Goal: Communication & Community: Share content

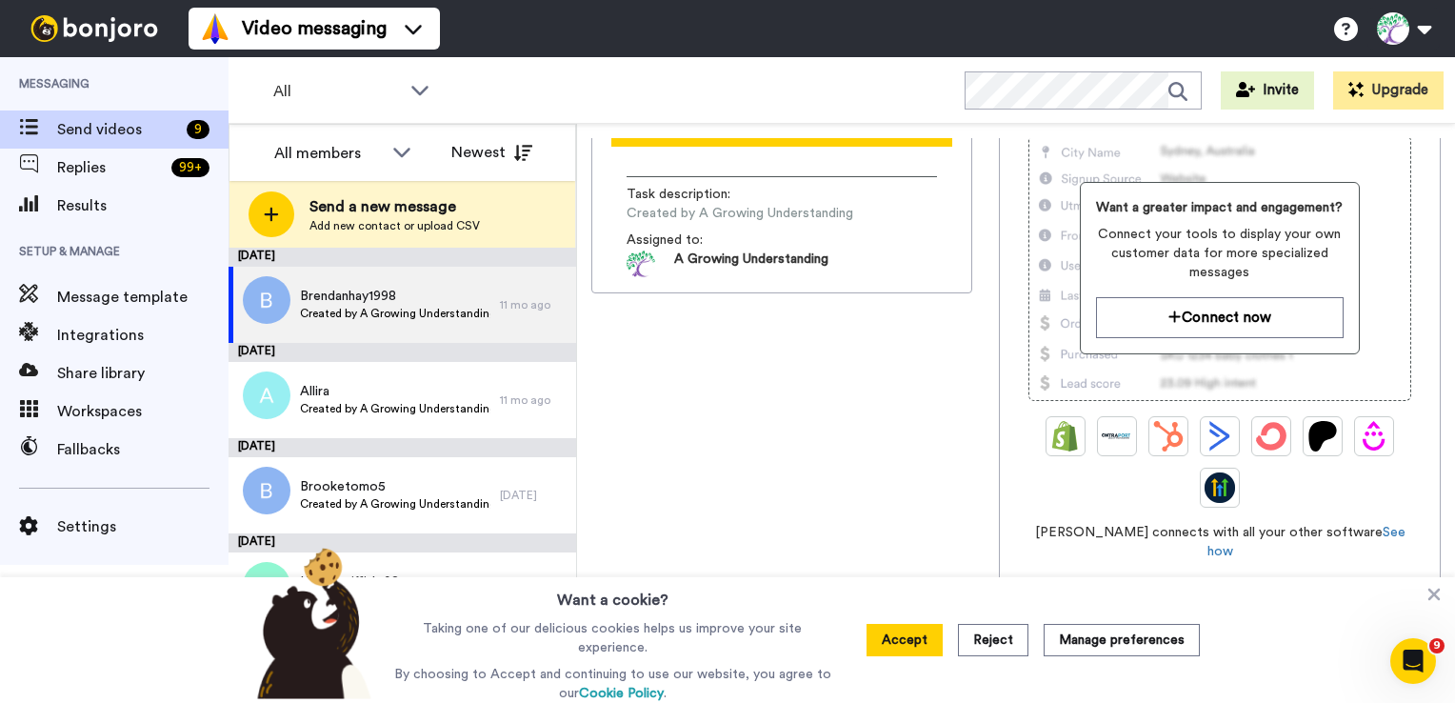
scroll to position [152, 0]
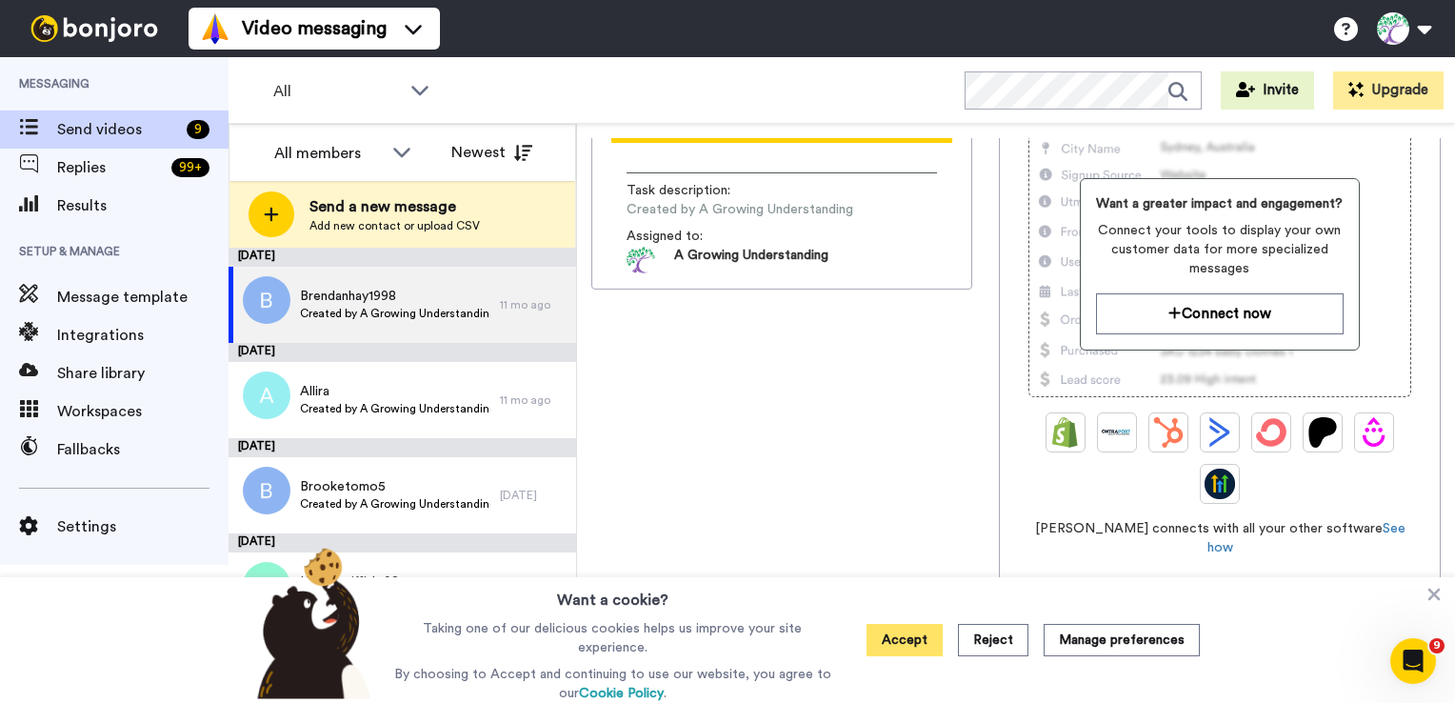
click at [908, 645] on button "Accept" at bounding box center [904, 640] width 76 height 32
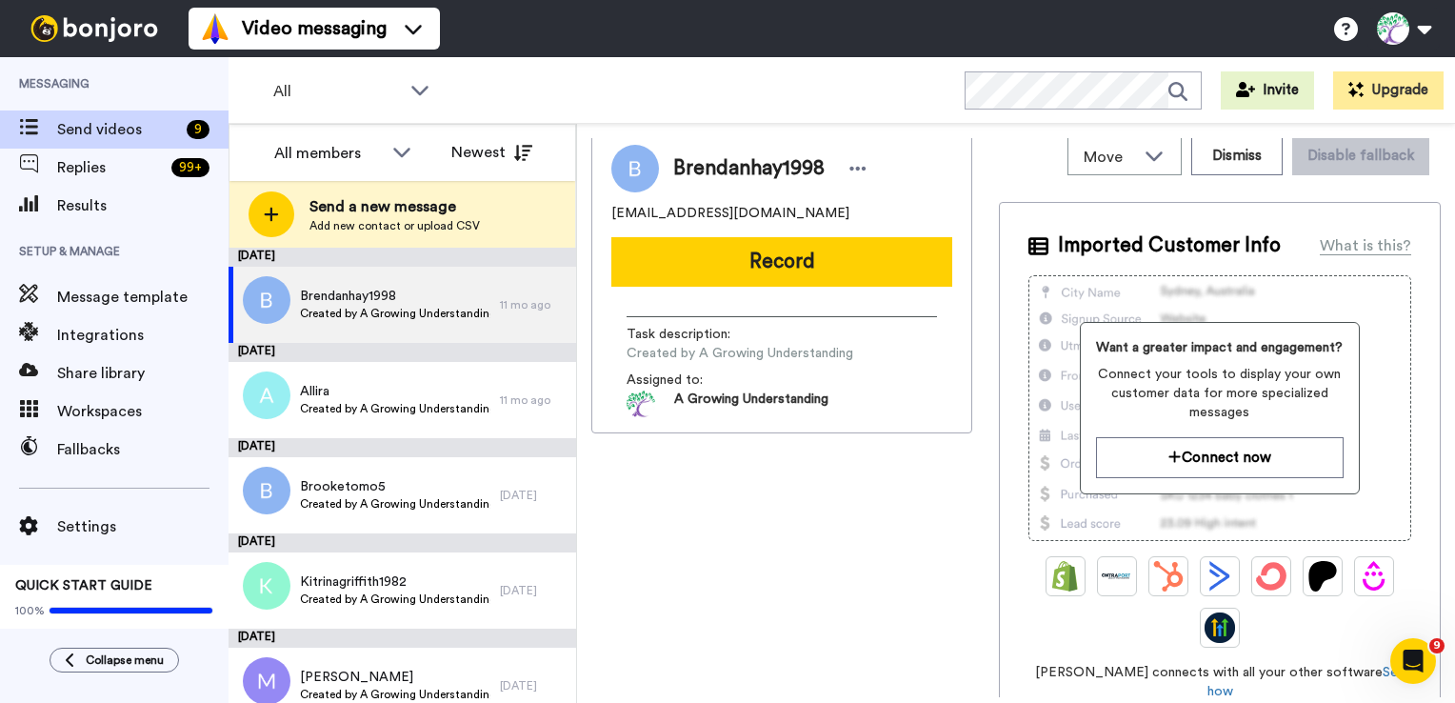
scroll to position [0, 0]
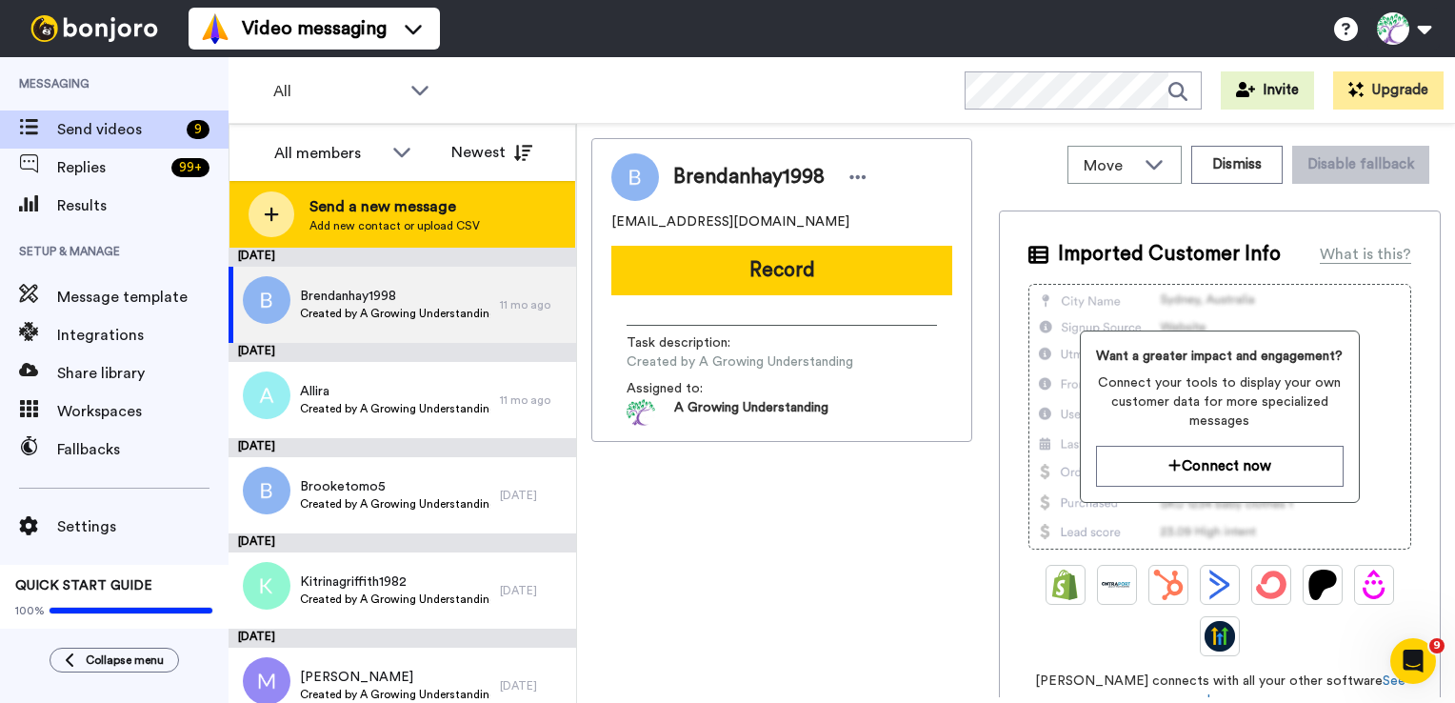
click at [274, 214] on icon at bounding box center [272, 215] width 14 height 14
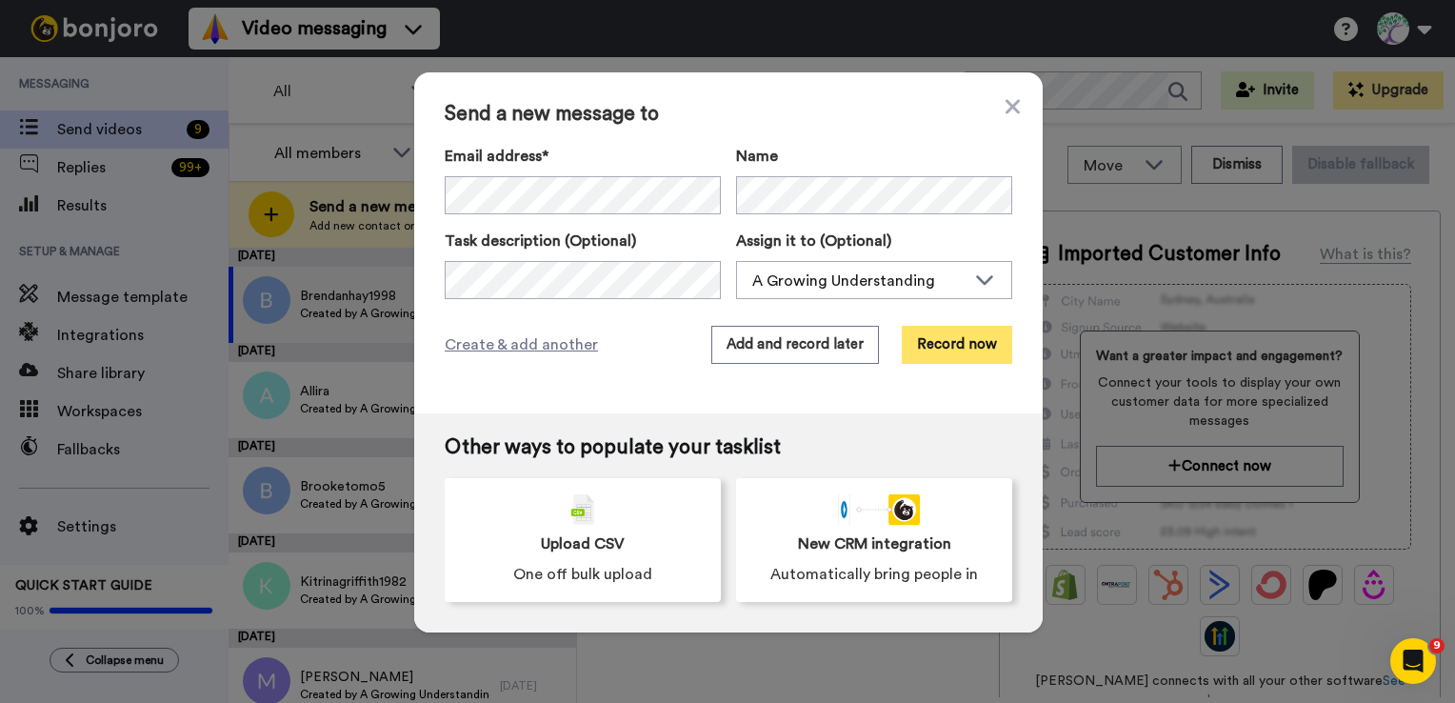
click at [949, 349] on button "Record now" at bounding box center [957, 345] width 110 height 38
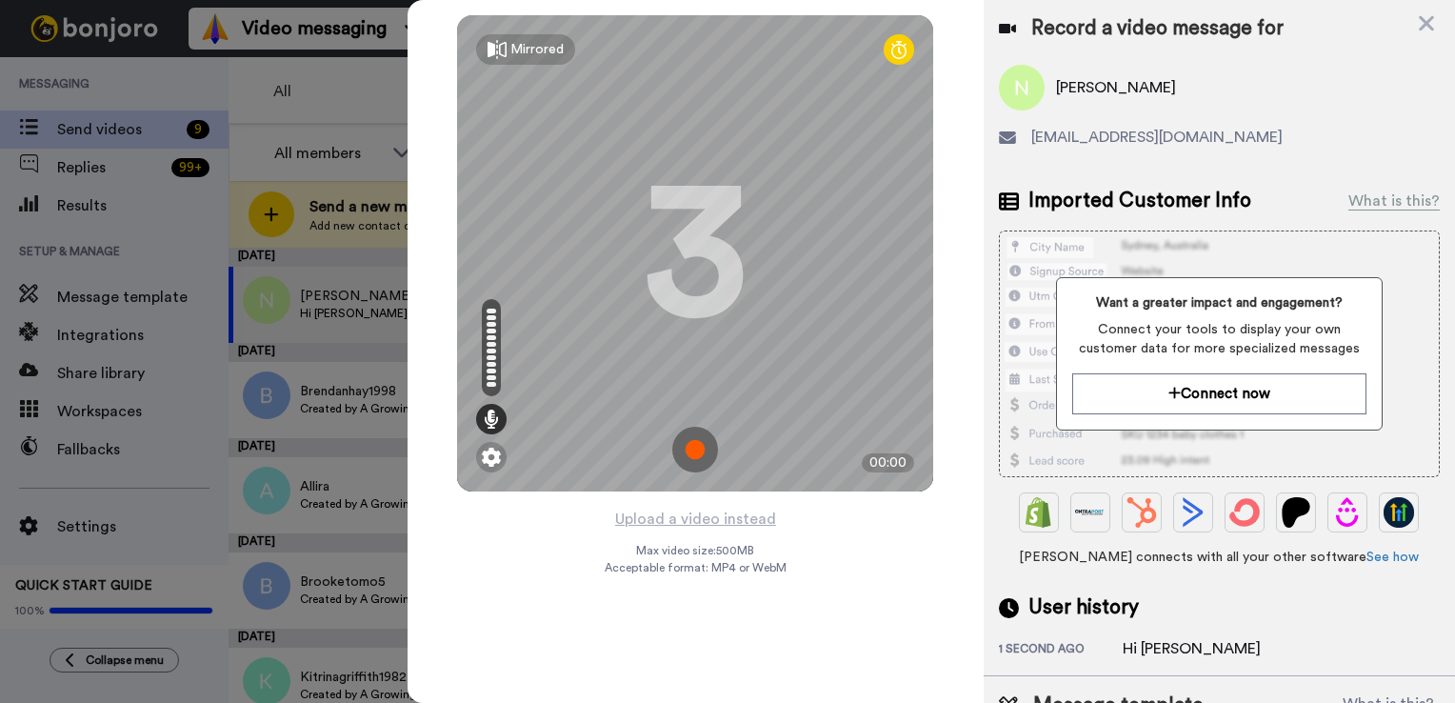
click at [692, 446] on img at bounding box center [695, 449] width 46 height 46
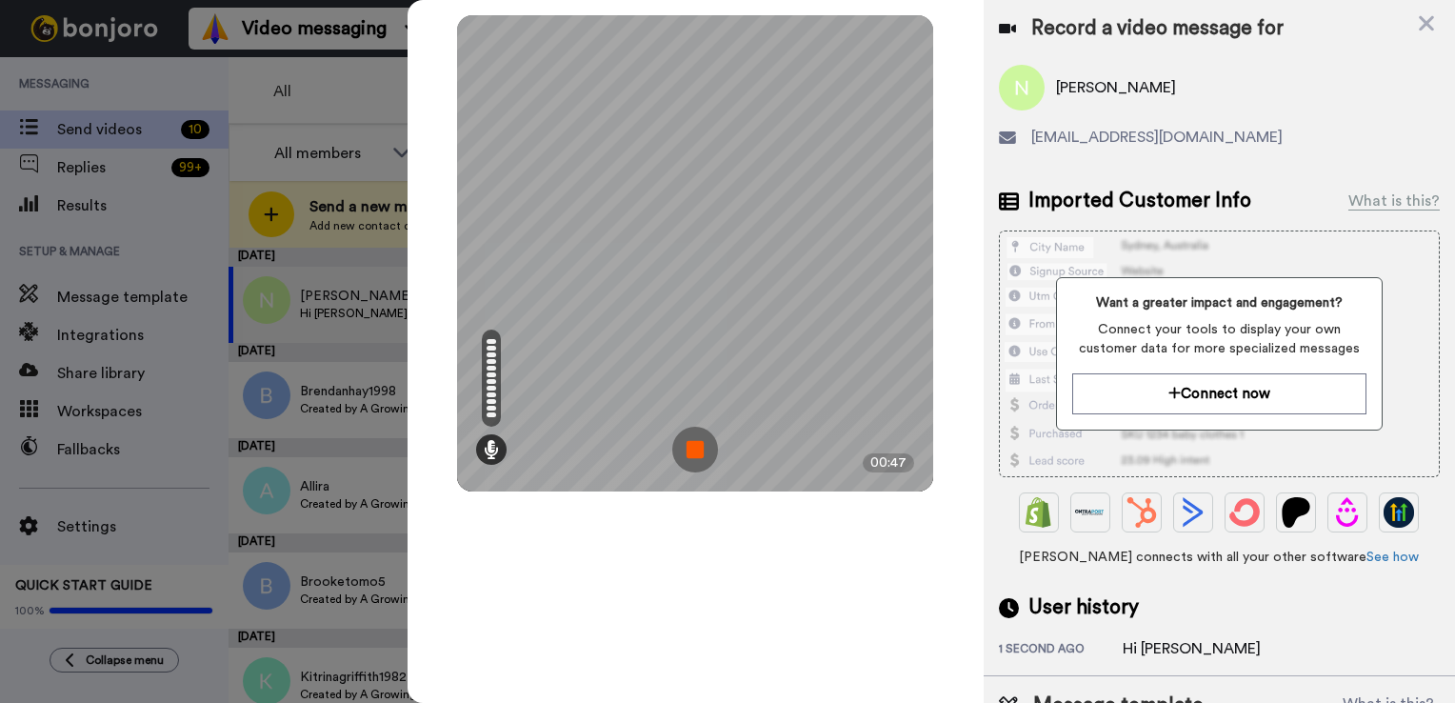
click at [695, 452] on img at bounding box center [695, 449] width 46 height 46
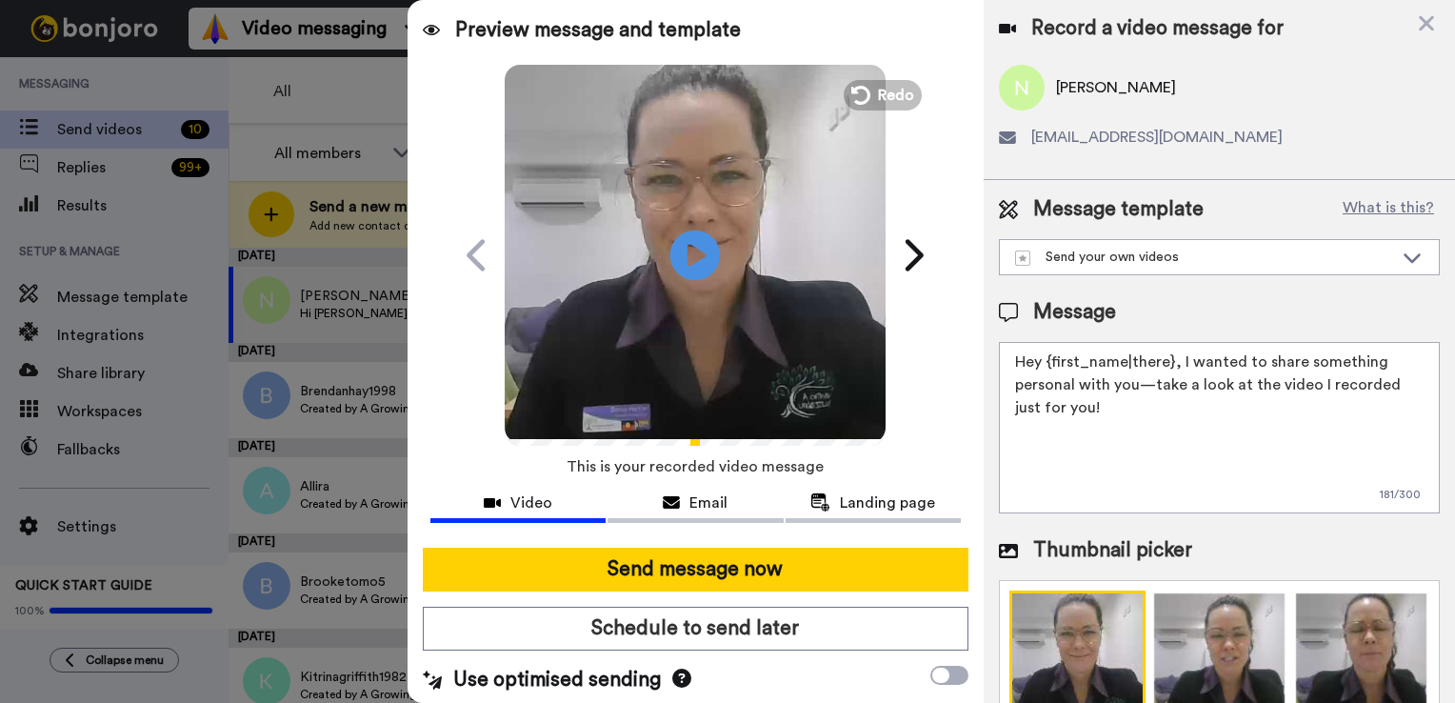
click at [684, 252] on icon "Play/Pause" at bounding box center [695, 254] width 50 height 90
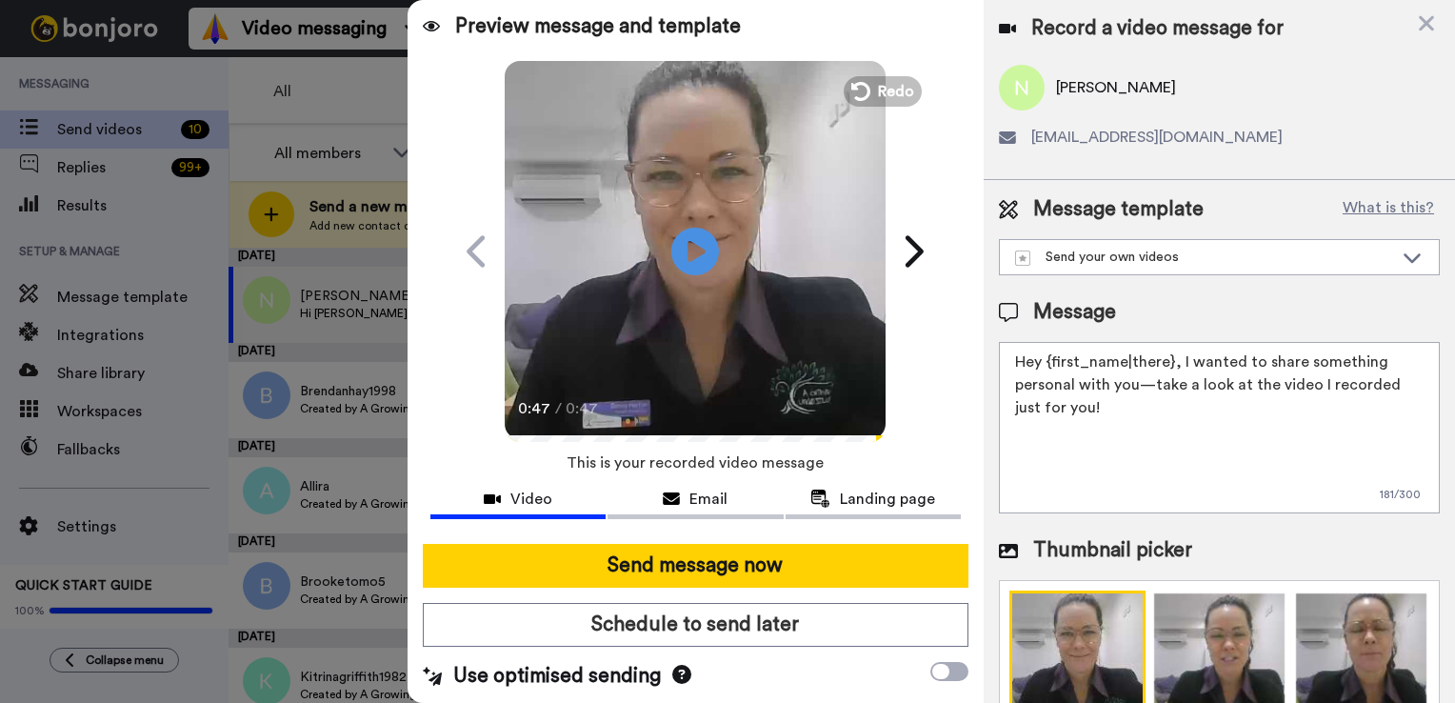
scroll to position [4, 0]
drag, startPoint x: 1046, startPoint y: 361, endPoint x: 1172, endPoint y: 362, distance: 125.7
click at [1172, 362] on textarea "Hey {first_name|there}, I wanted to share something personal with you—take a lo…" at bounding box center [1219, 427] width 441 height 171
drag, startPoint x: 1380, startPoint y: 384, endPoint x: 1394, endPoint y: 429, distance: 47.6
click at [1380, 385] on textarea "Hey Nixon, I wanted to share something personal with you—take a look at the vid…" at bounding box center [1219, 427] width 441 height 171
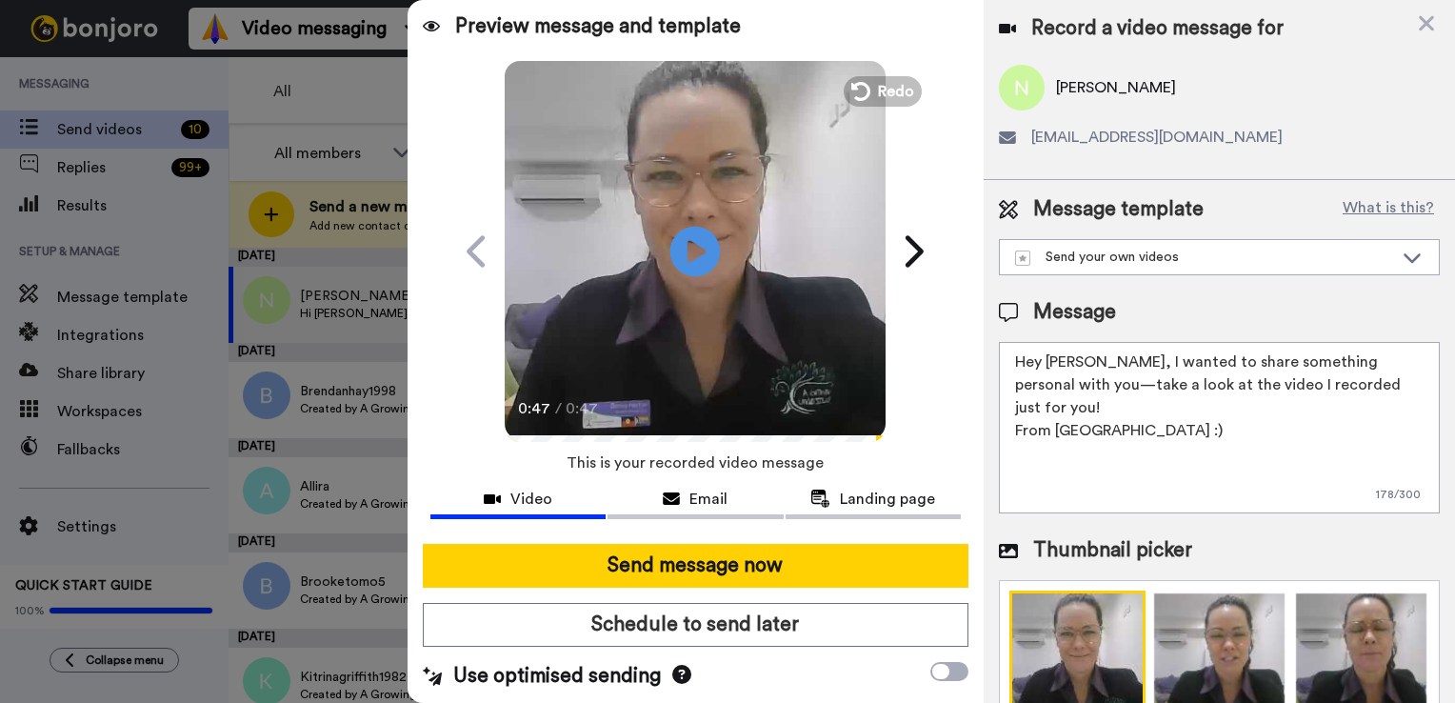
type textarea "Hey Nixon, I wanted to share something personal with you—take a look at the vid…"
click at [685, 256] on icon "Play/Pause" at bounding box center [695, 251] width 50 height 90
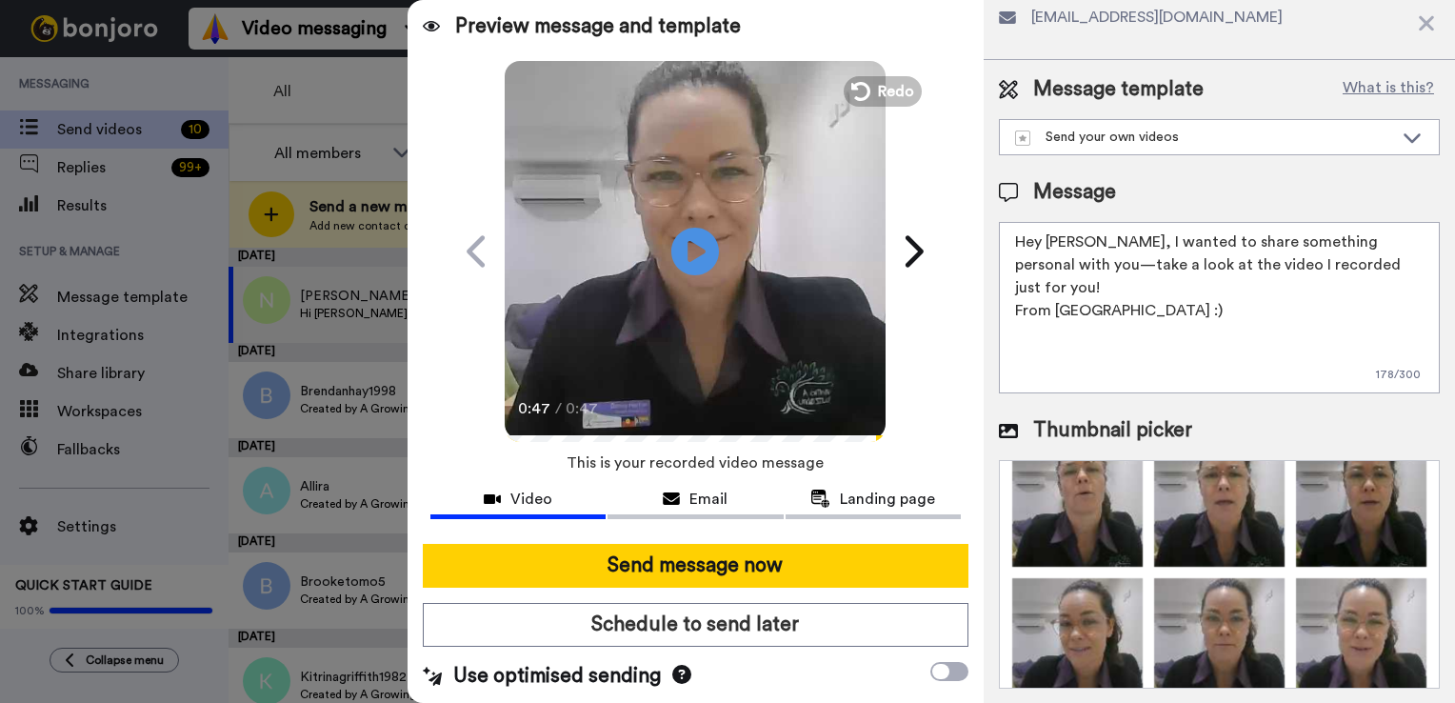
scroll to position [183, 0]
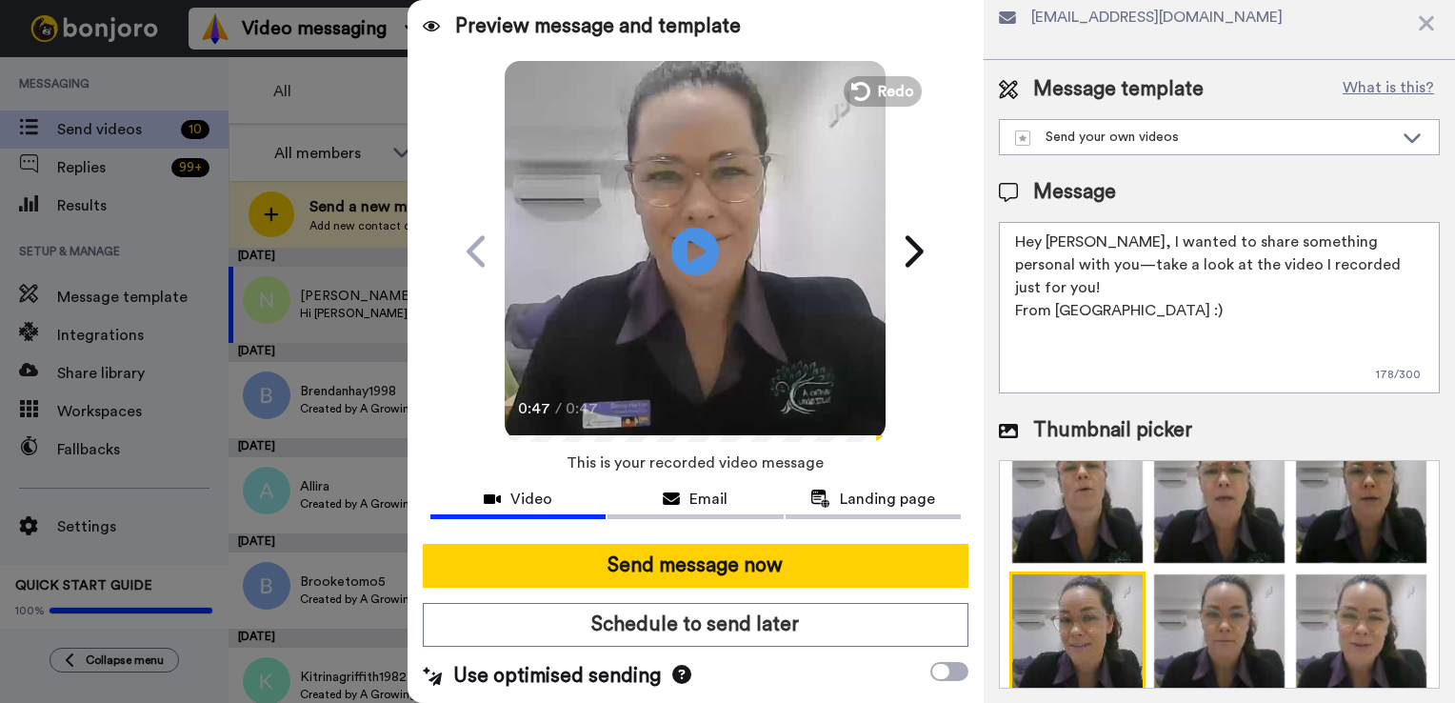
click at [1095, 604] on img at bounding box center [1077, 639] width 136 height 136
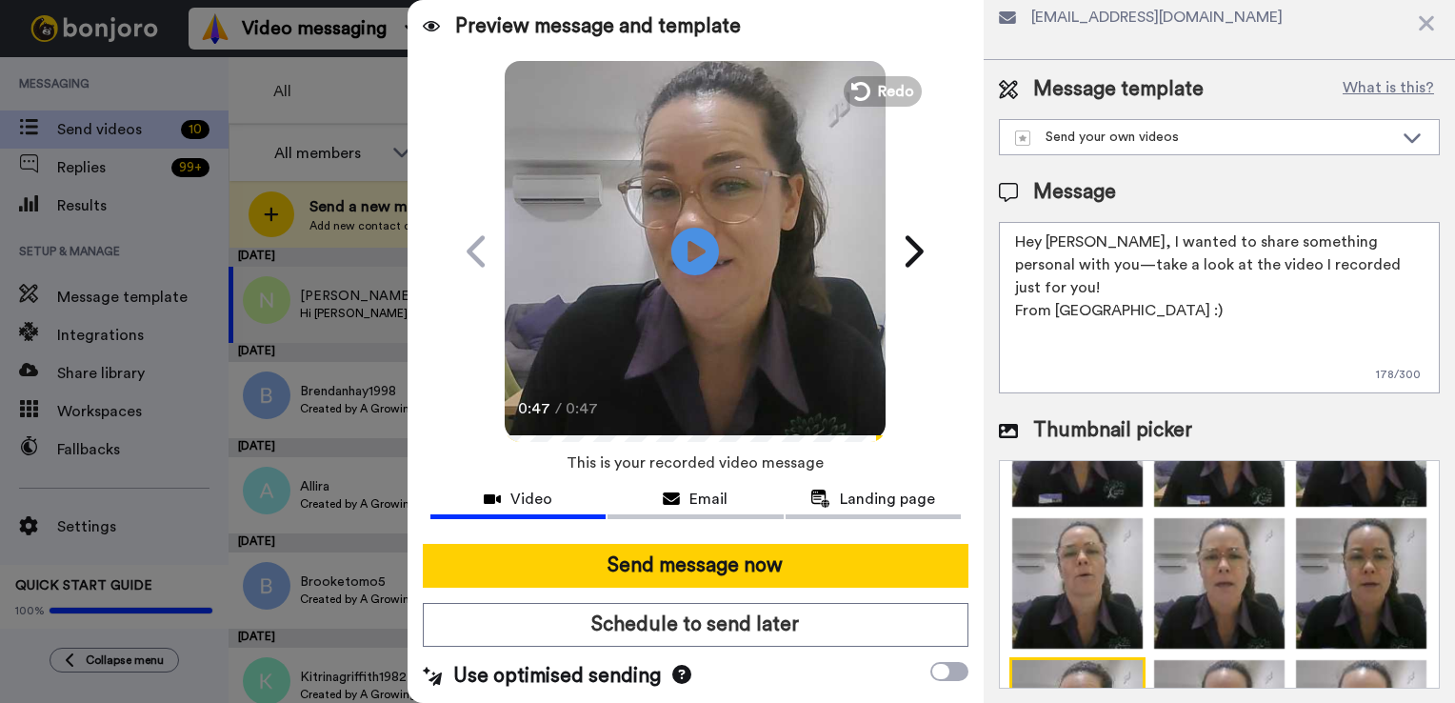
scroll to position [0, 0]
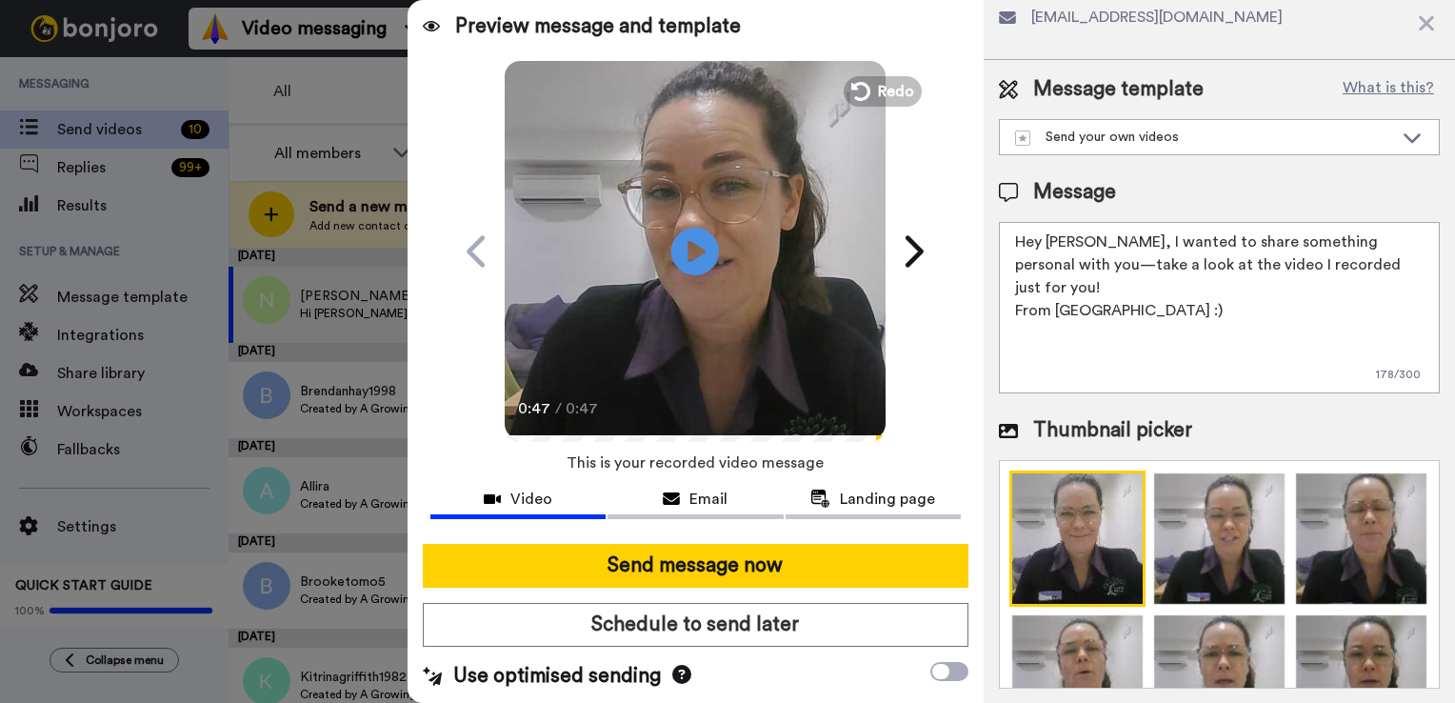
click at [1057, 554] on img at bounding box center [1077, 538] width 136 height 136
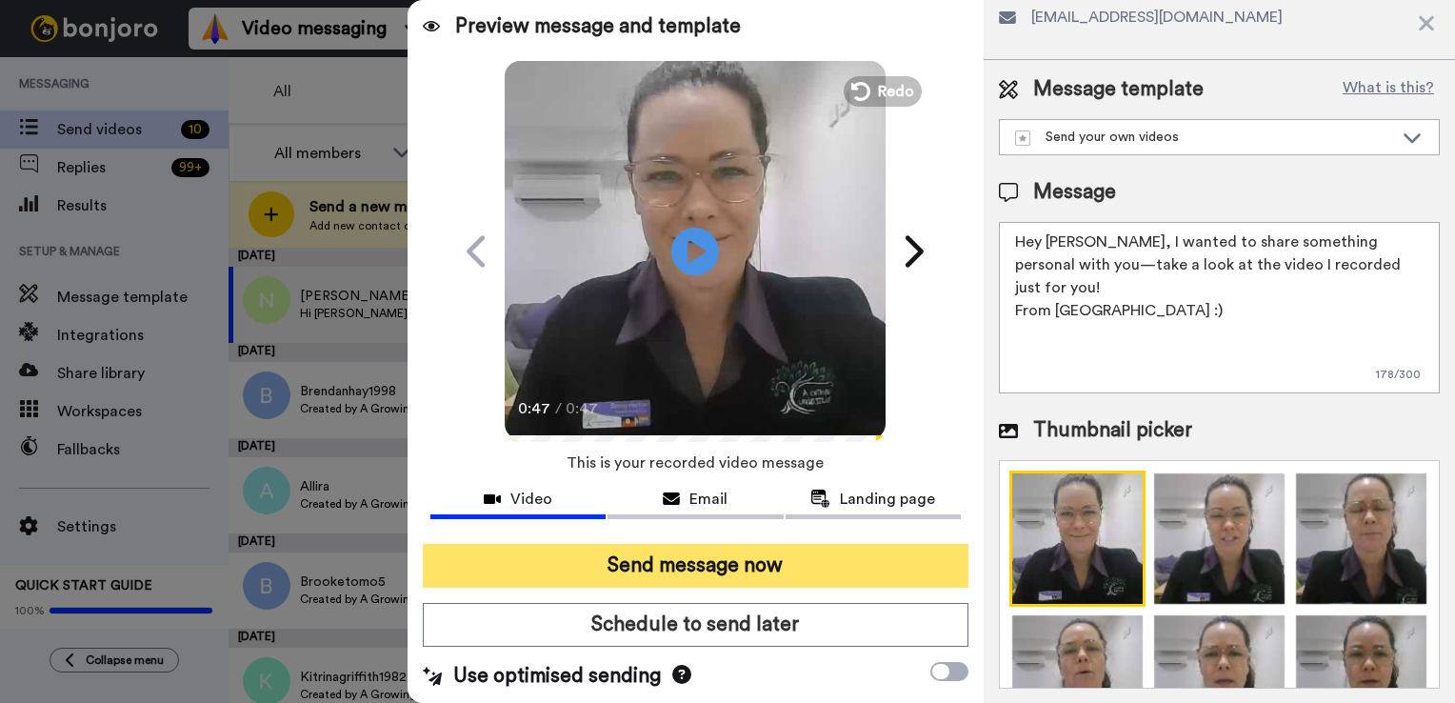
click at [693, 565] on button "Send message now" at bounding box center [695, 566] width 545 height 44
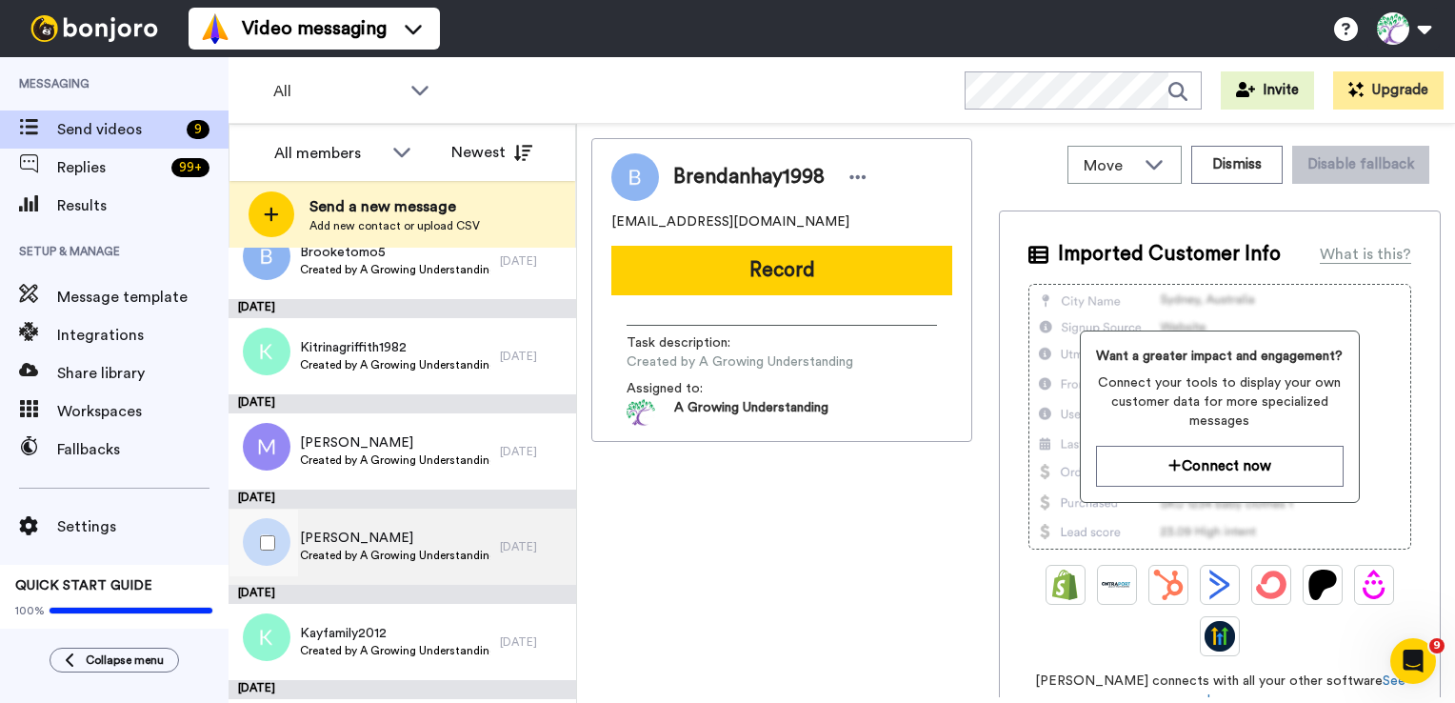
scroll to position [401, 0]
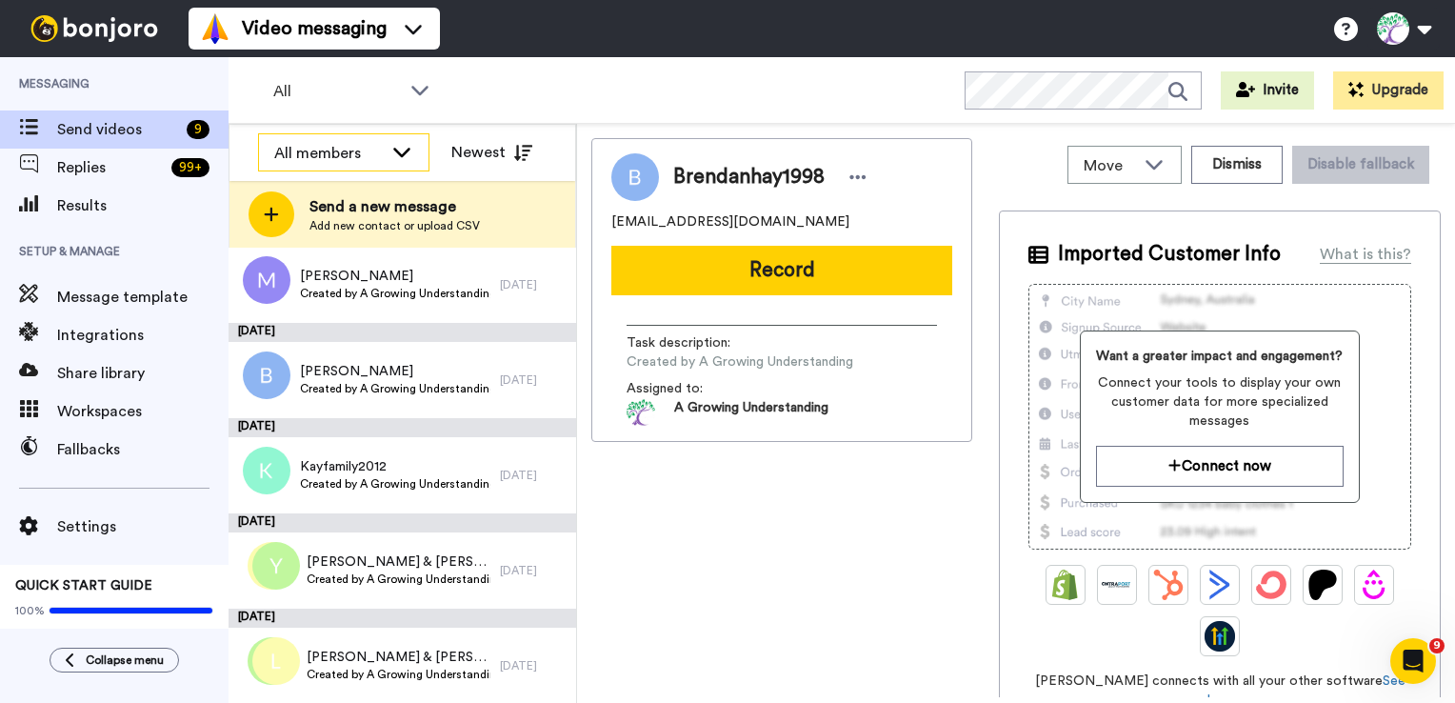
click at [394, 154] on icon at bounding box center [401, 151] width 23 height 19
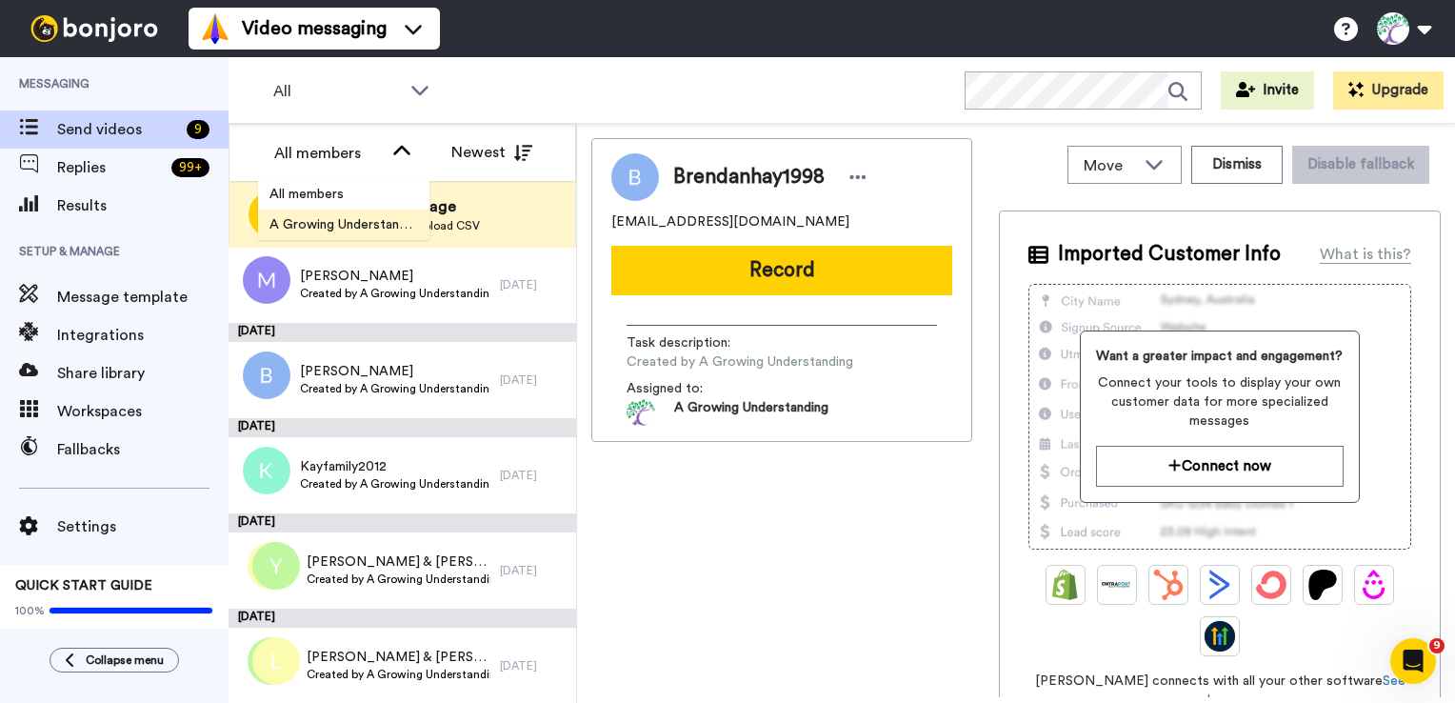
click at [288, 220] on span "A Growing Understanding" at bounding box center [343, 224] width 171 height 19
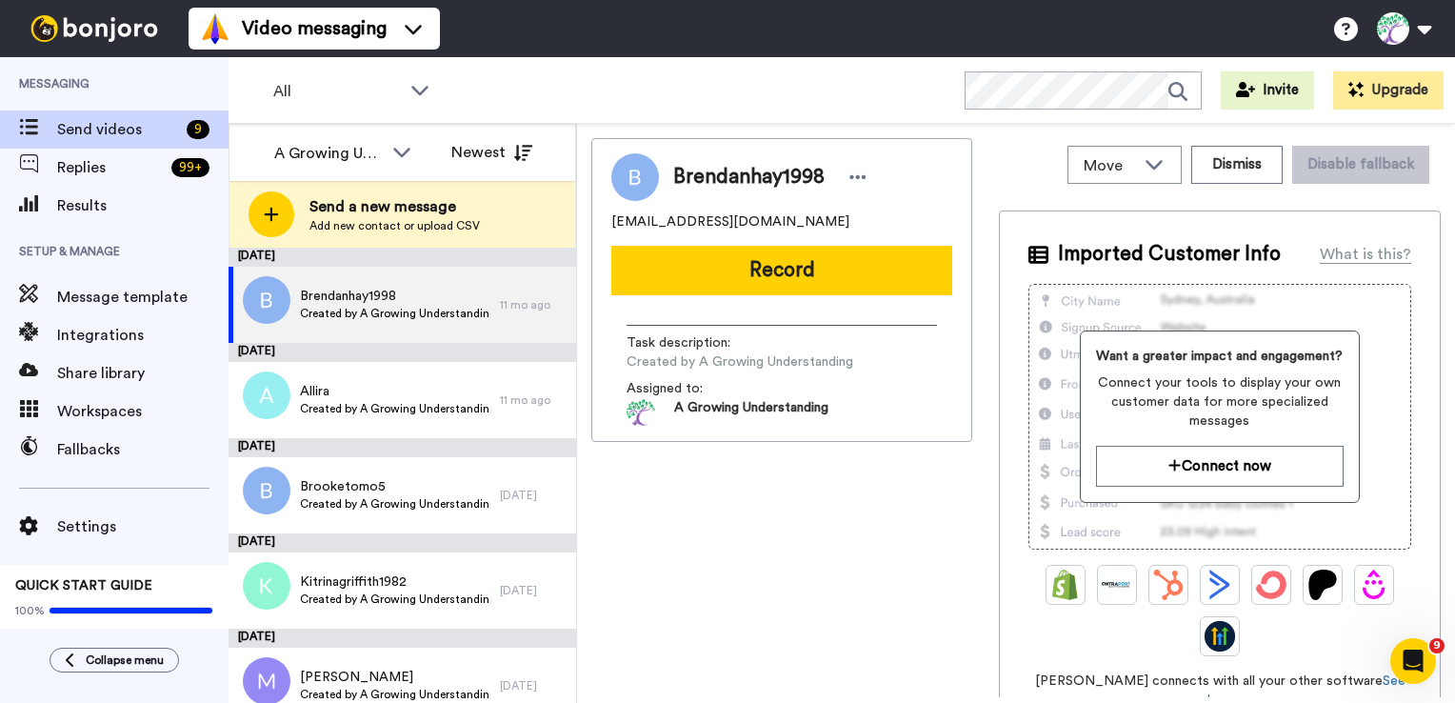
scroll to position [95, 0]
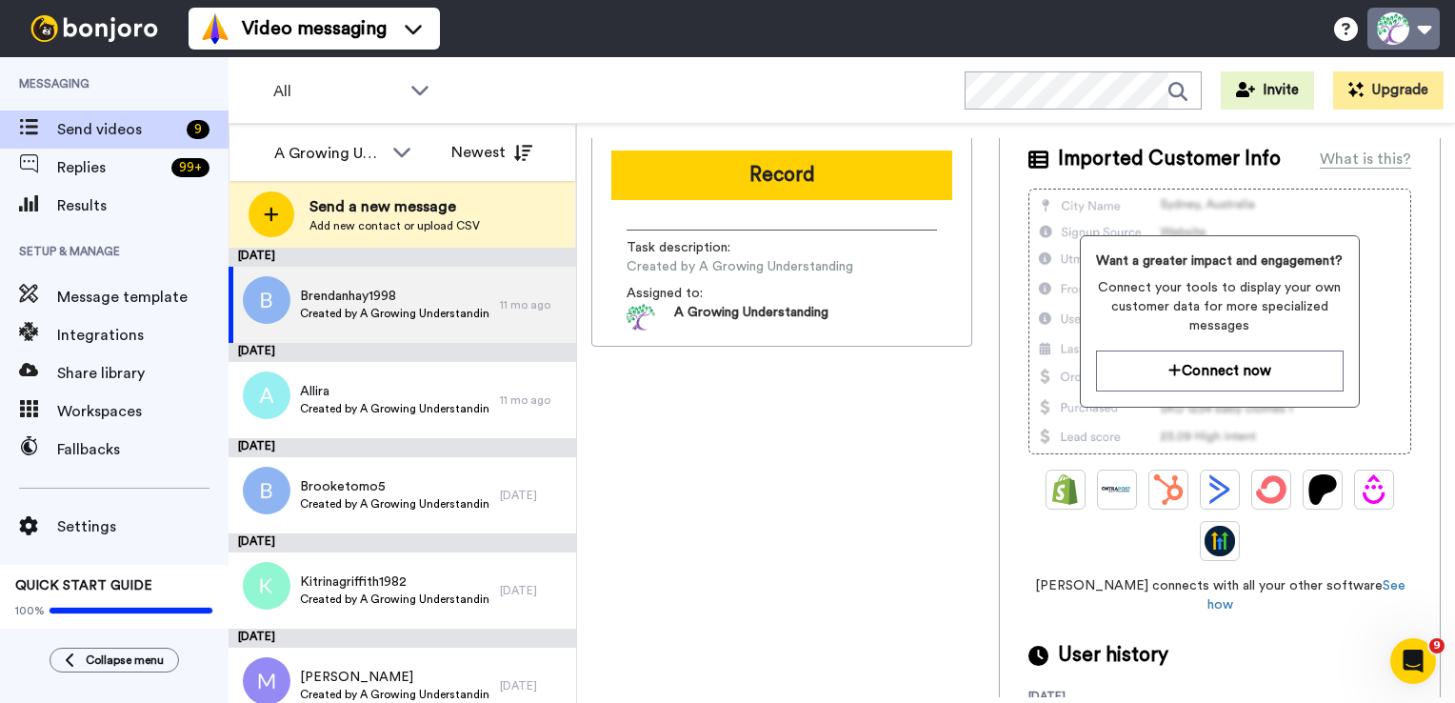
click at [1428, 30] on button at bounding box center [1403, 29] width 72 height 42
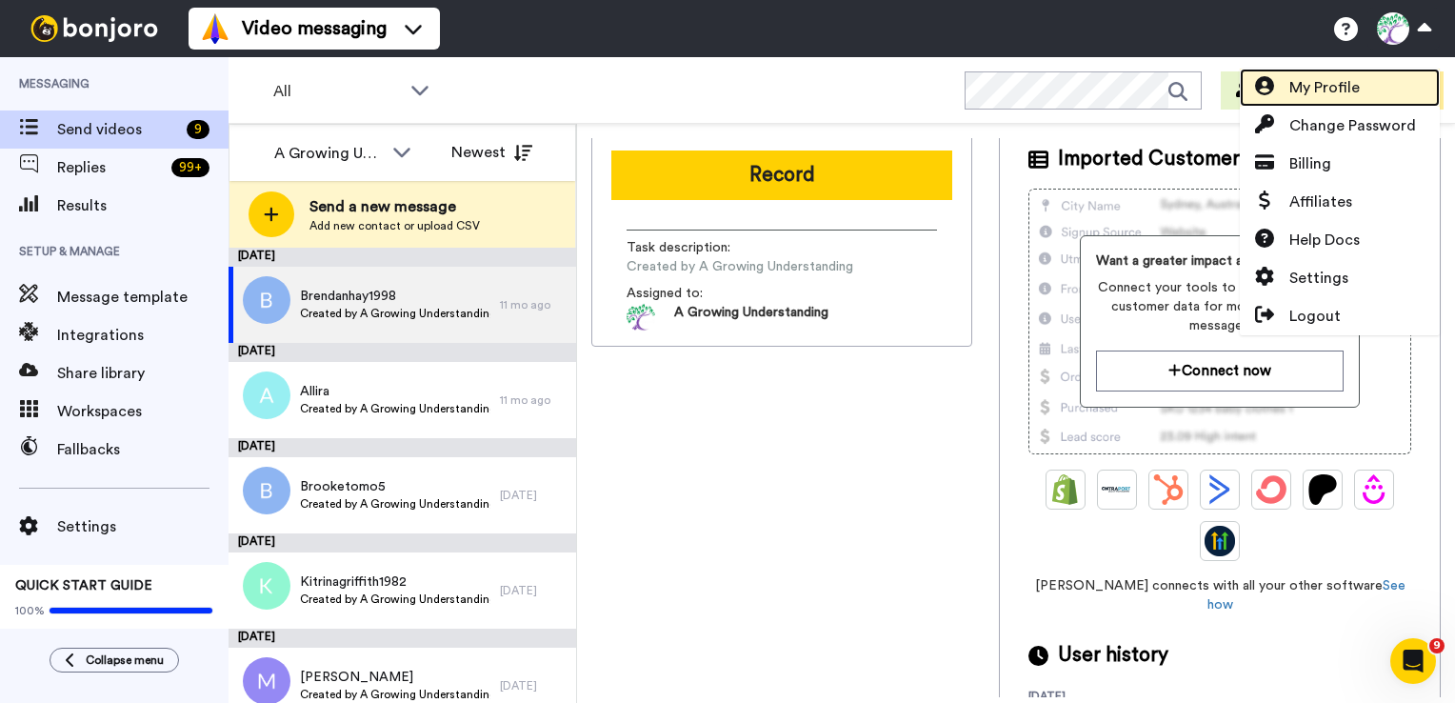
click at [1339, 84] on span "My Profile" at bounding box center [1324, 87] width 70 height 23
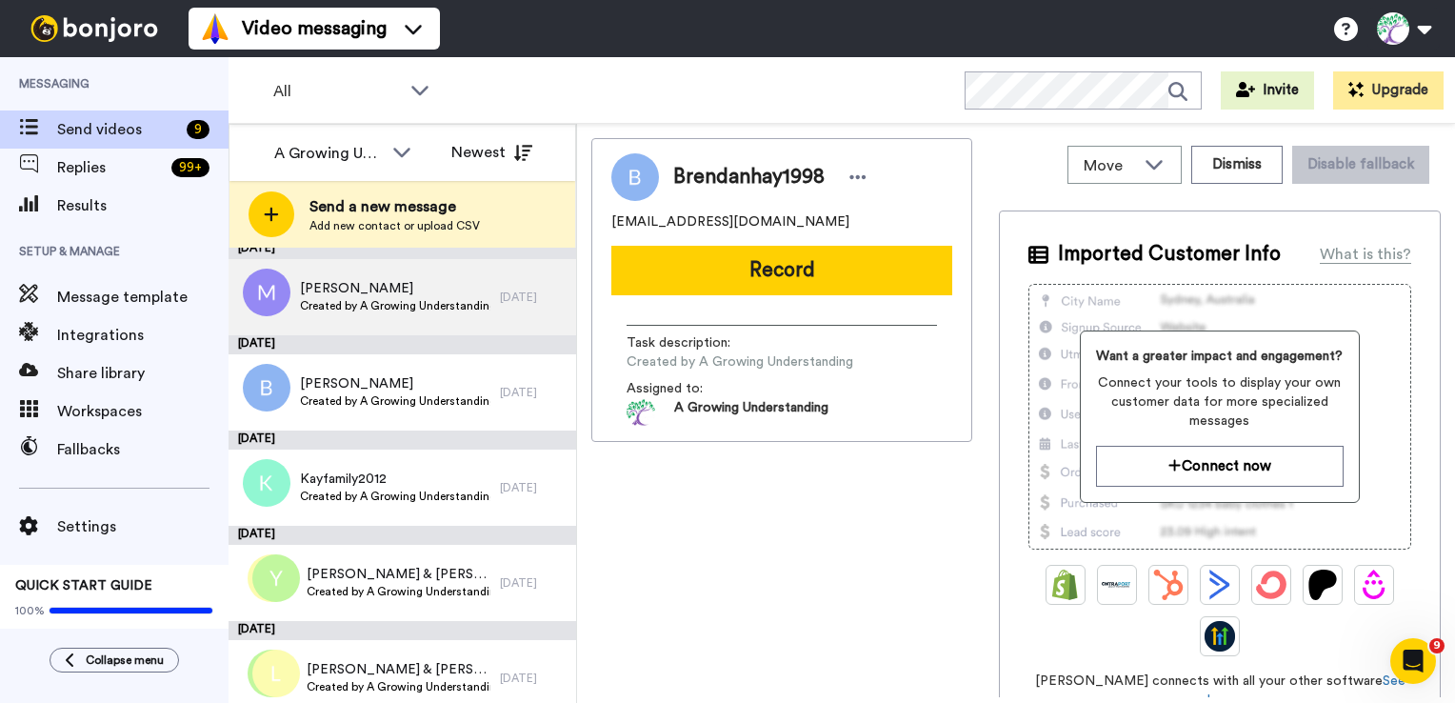
scroll to position [401, 0]
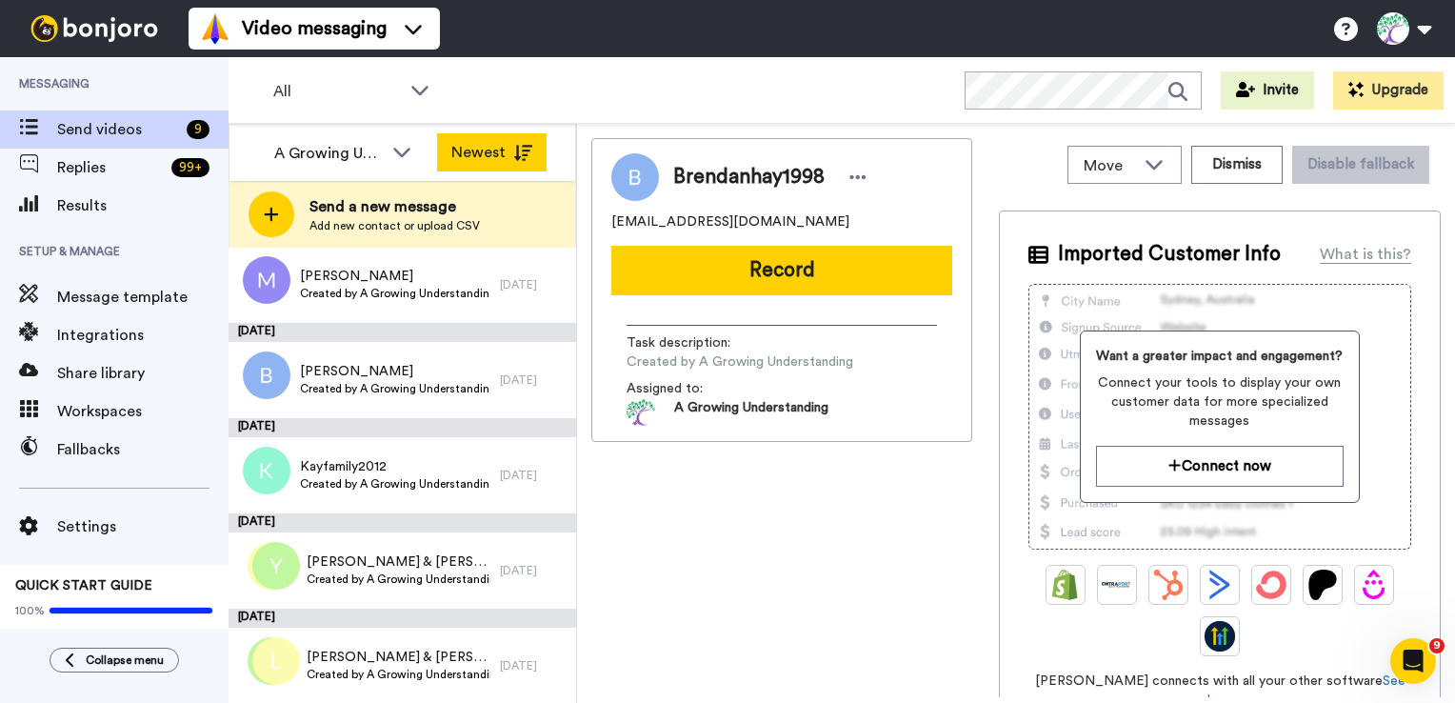
click at [522, 155] on icon at bounding box center [522, 153] width 19 height 16
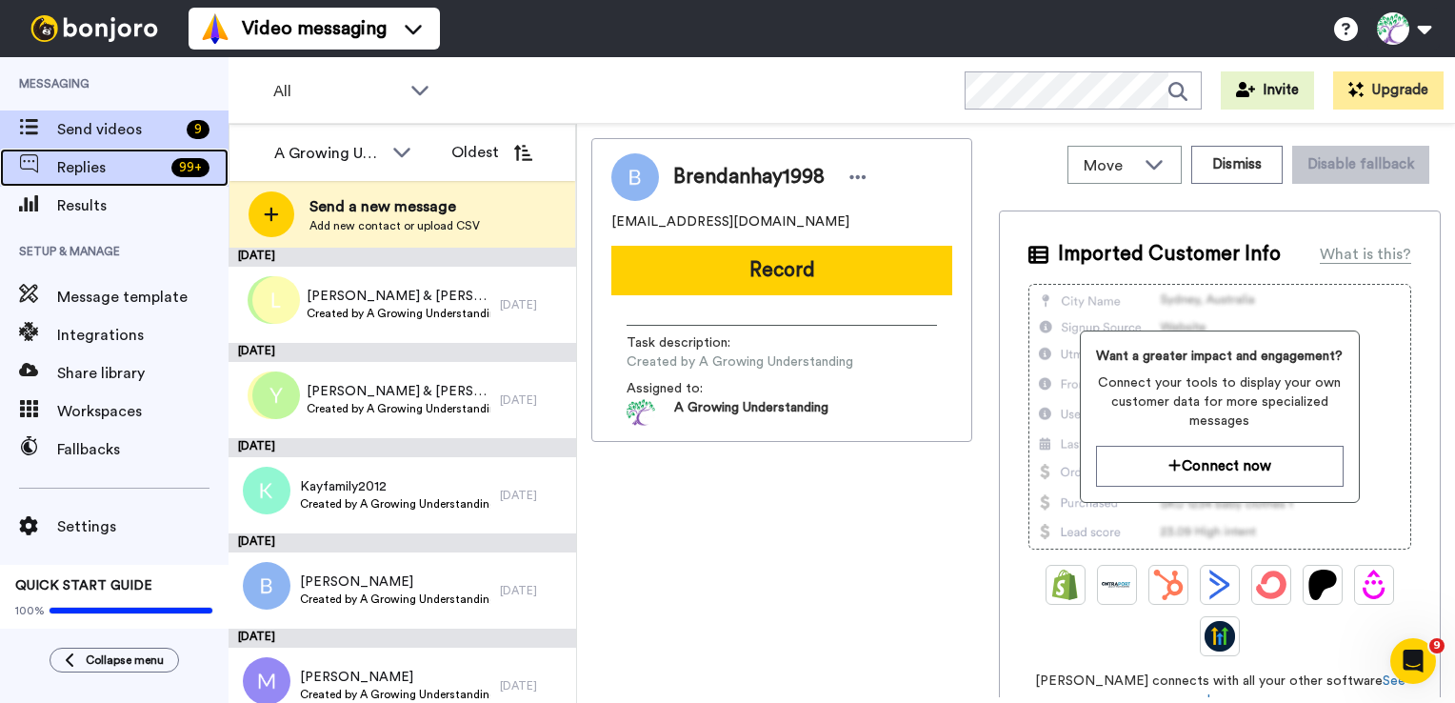
click at [76, 168] on span "Replies" at bounding box center [110, 167] width 107 height 23
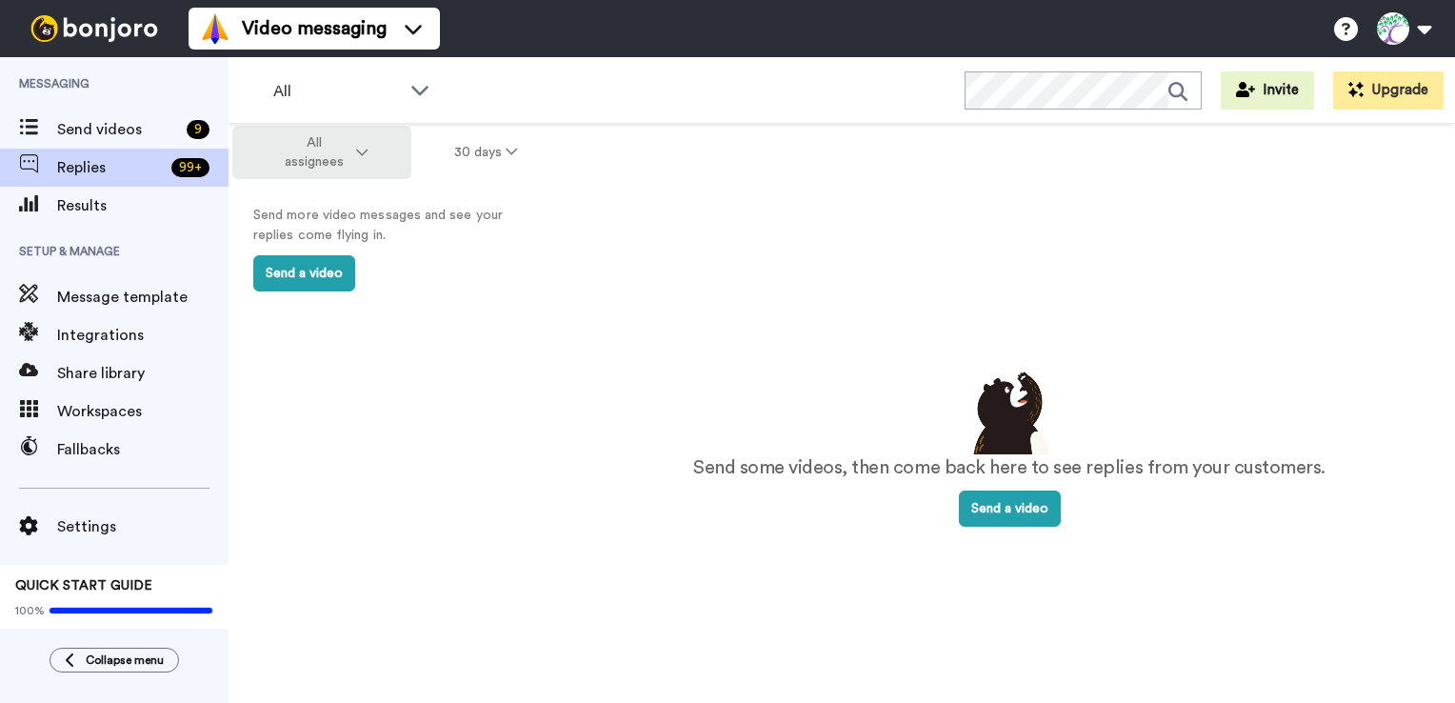
click at [356, 166] on button "All assignees" at bounding box center [321, 152] width 179 height 53
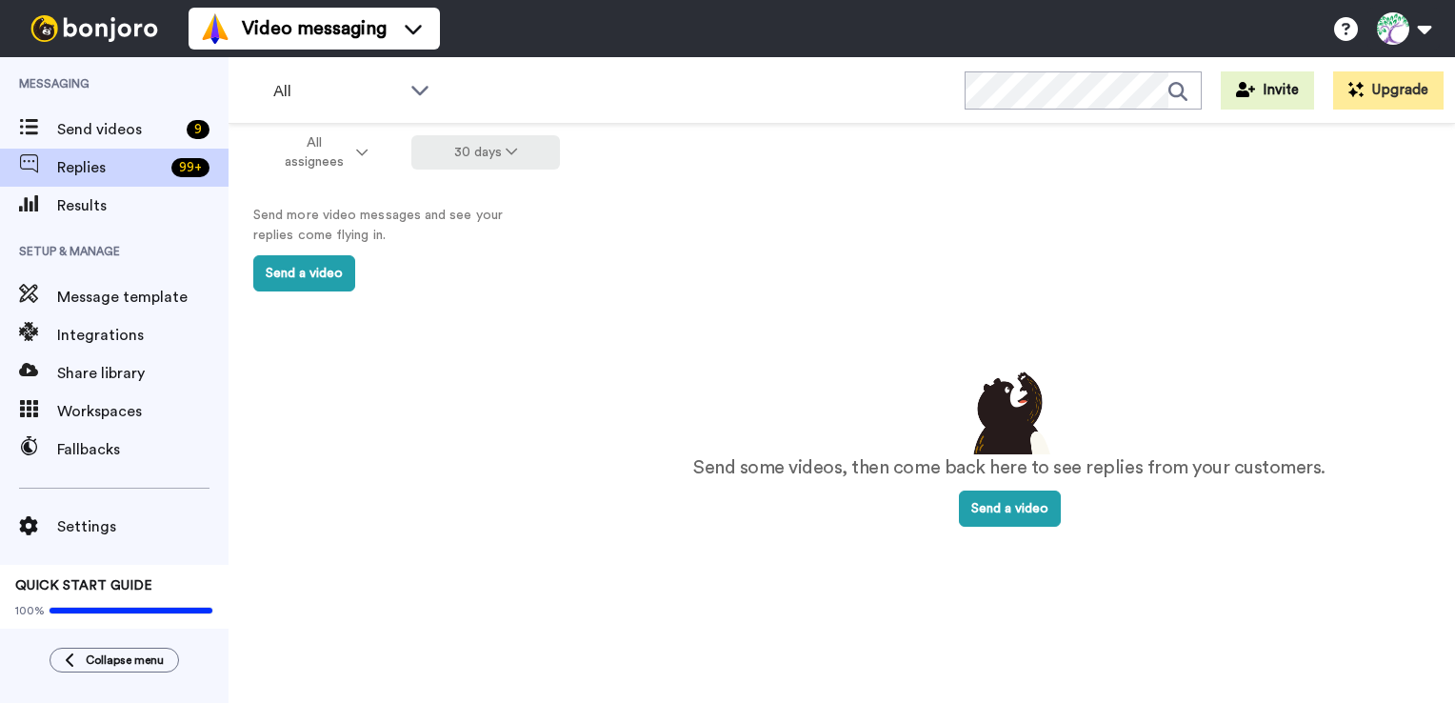
click at [495, 154] on button "30 days" at bounding box center [485, 152] width 149 height 34
click at [289, 410] on div "All assignees 30 days Send more video messages and see your replies come flying…" at bounding box center [395, 446] width 335 height 645
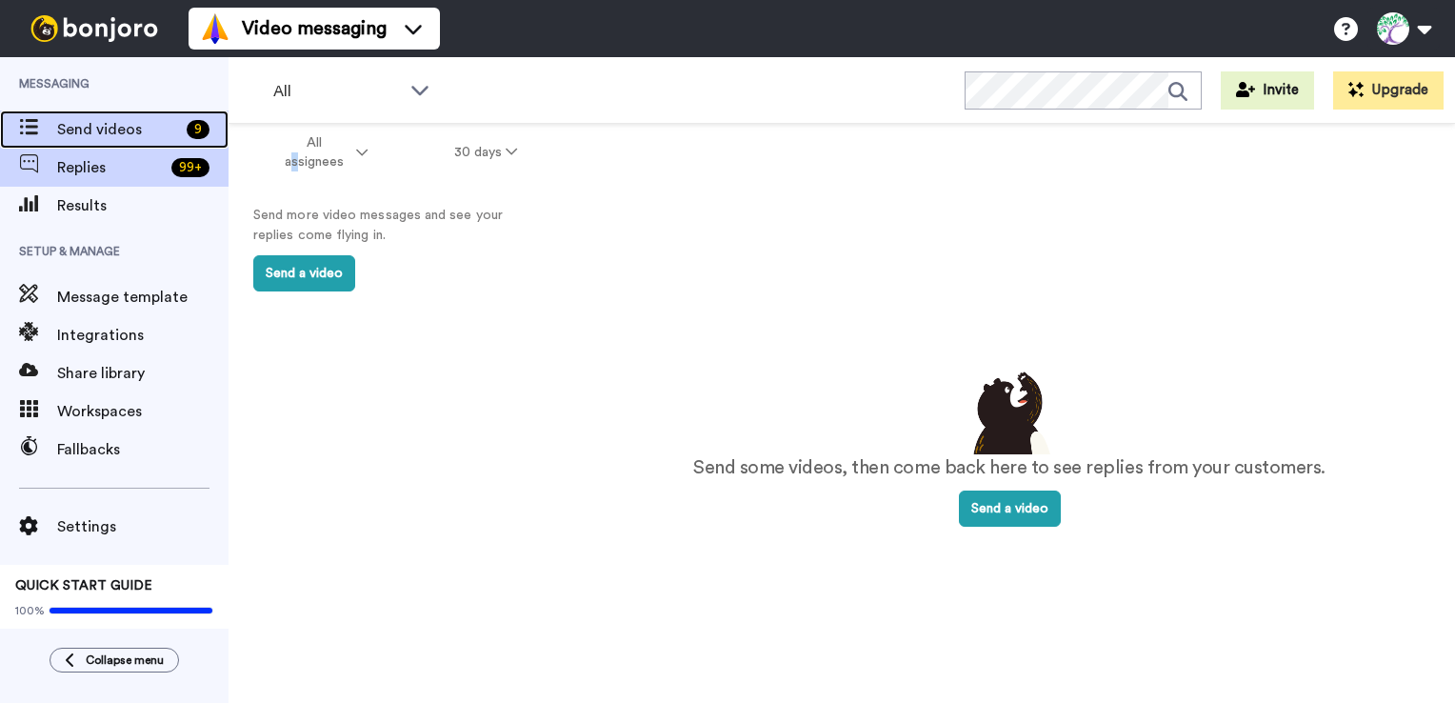
click at [99, 140] on span "Send videos" at bounding box center [118, 129] width 122 height 23
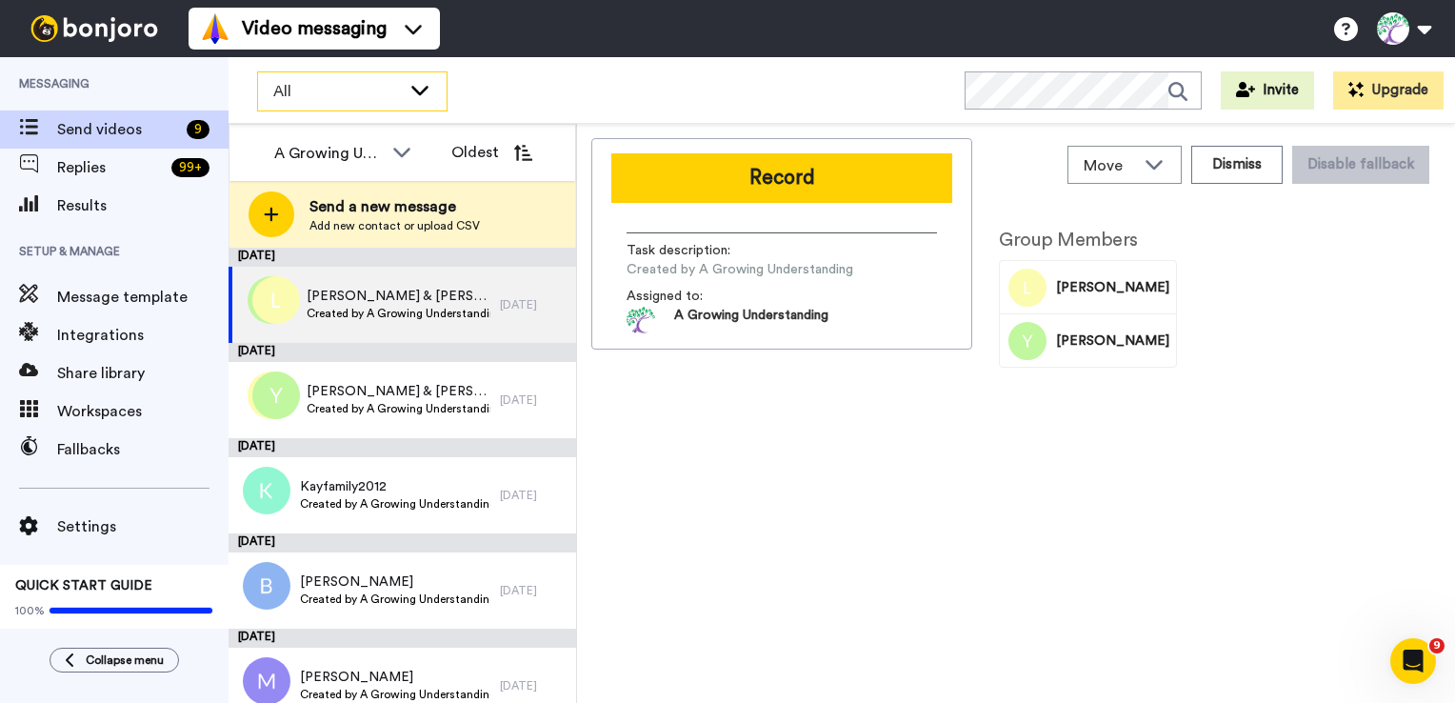
click at [428, 93] on icon at bounding box center [419, 89] width 23 height 19
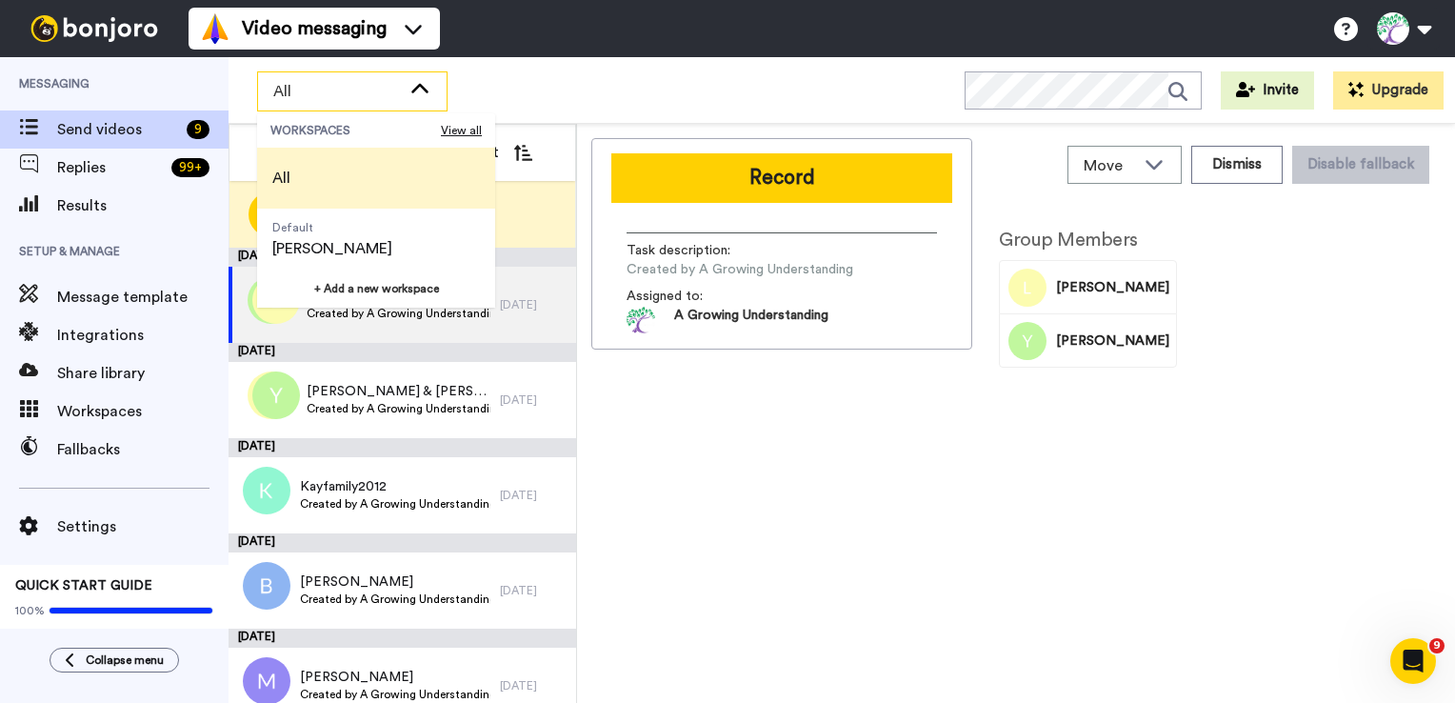
click at [428, 93] on icon at bounding box center [419, 89] width 23 height 19
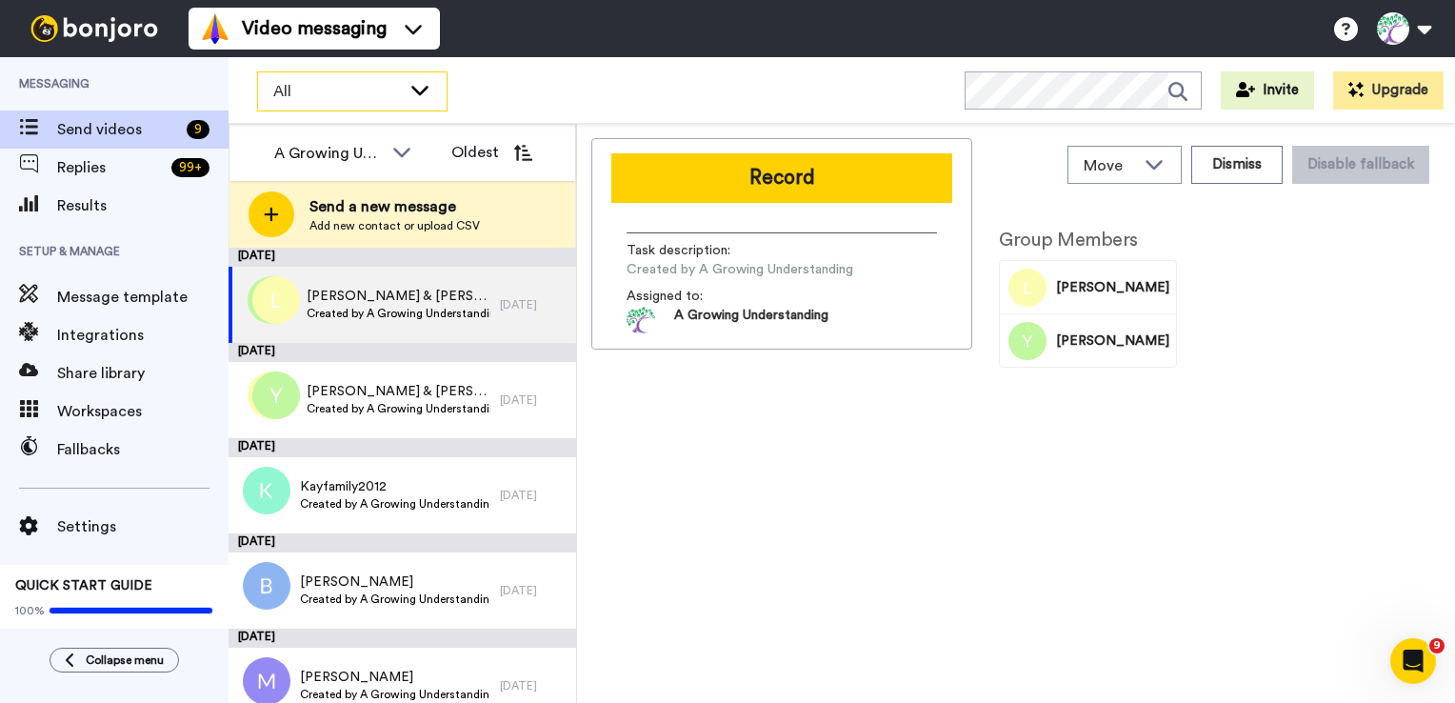
click at [428, 93] on icon at bounding box center [419, 89] width 23 height 19
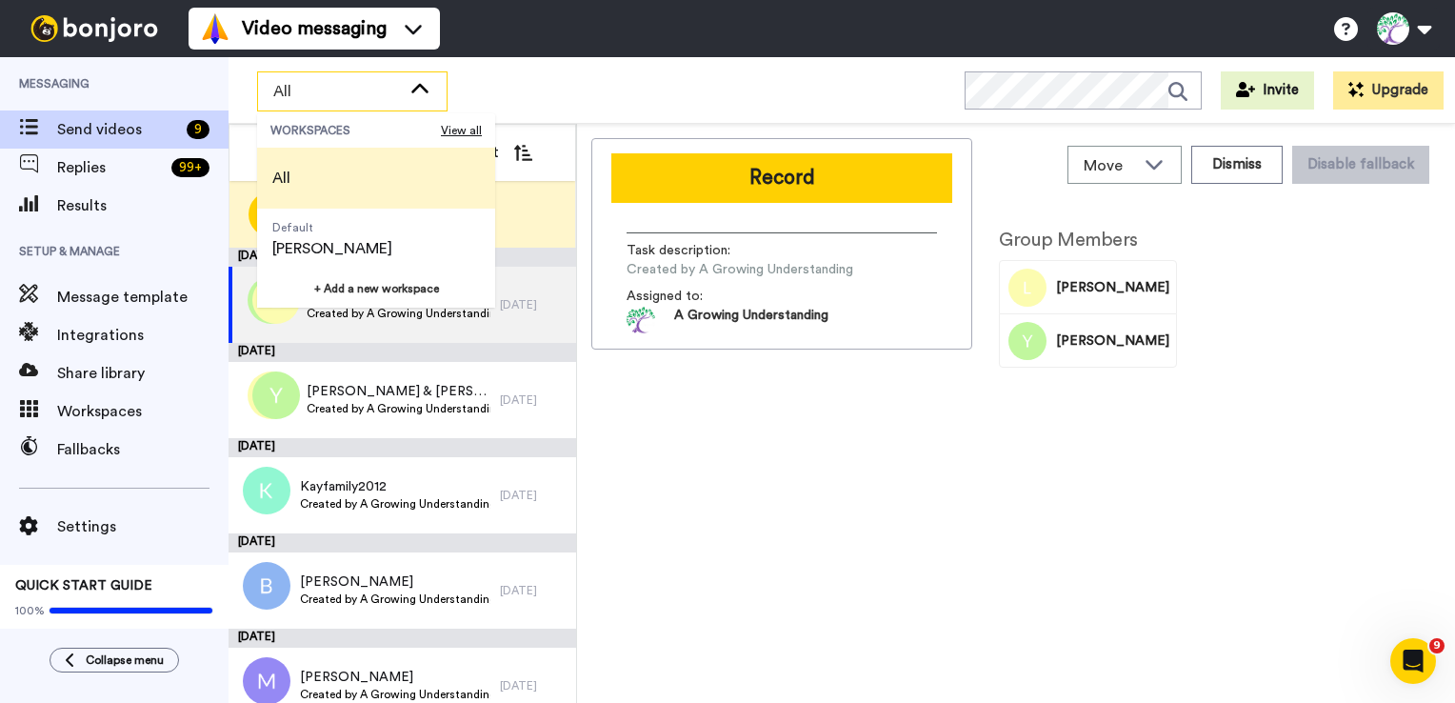
click at [428, 93] on icon at bounding box center [419, 89] width 23 height 19
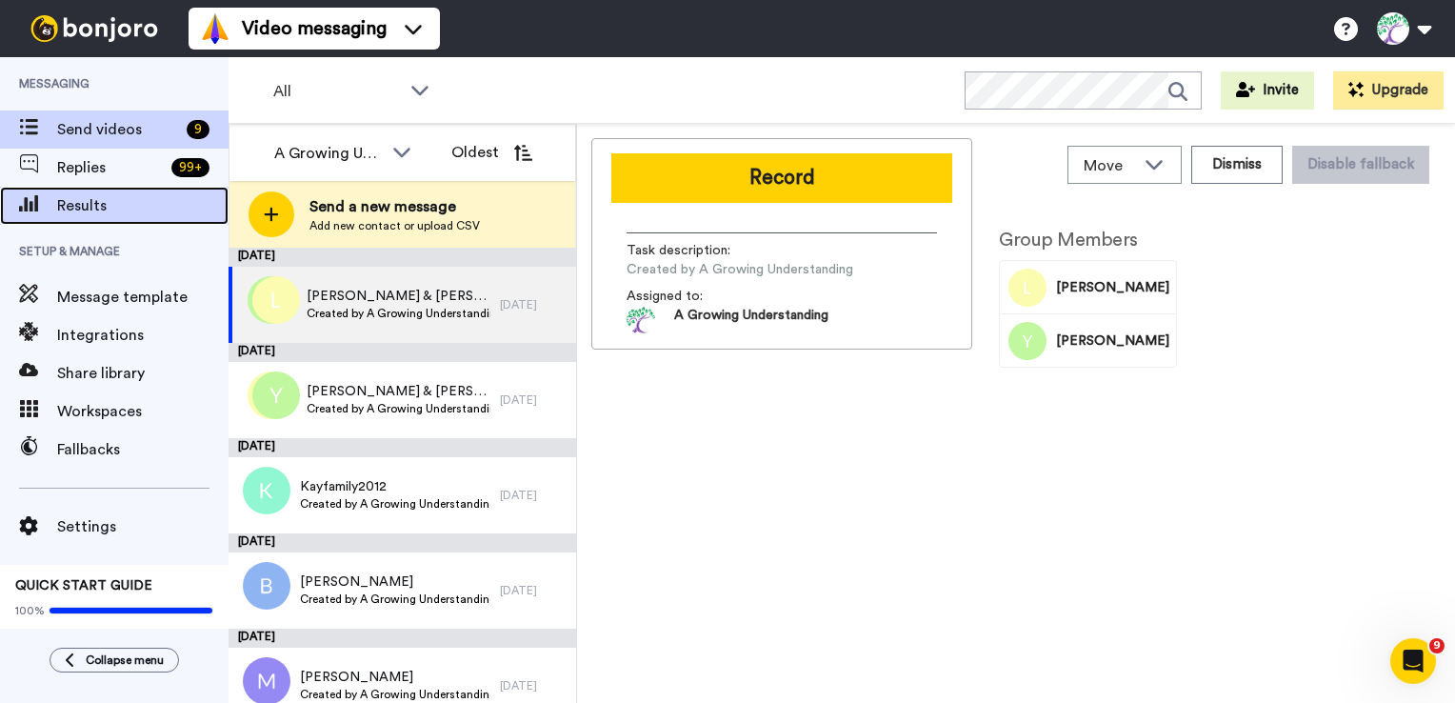
click at [93, 208] on span "Results" at bounding box center [142, 205] width 171 height 23
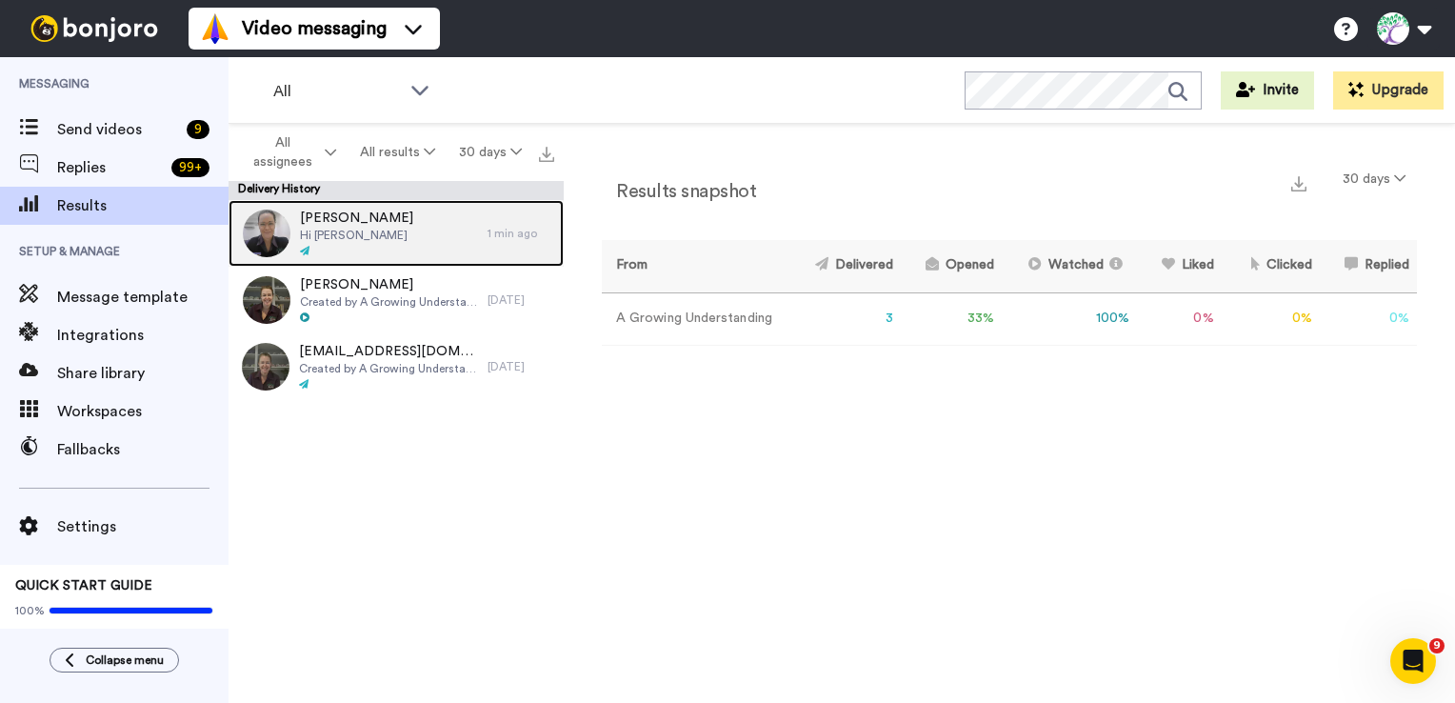
click at [327, 230] on span "Hi [PERSON_NAME]" at bounding box center [356, 235] width 113 height 15
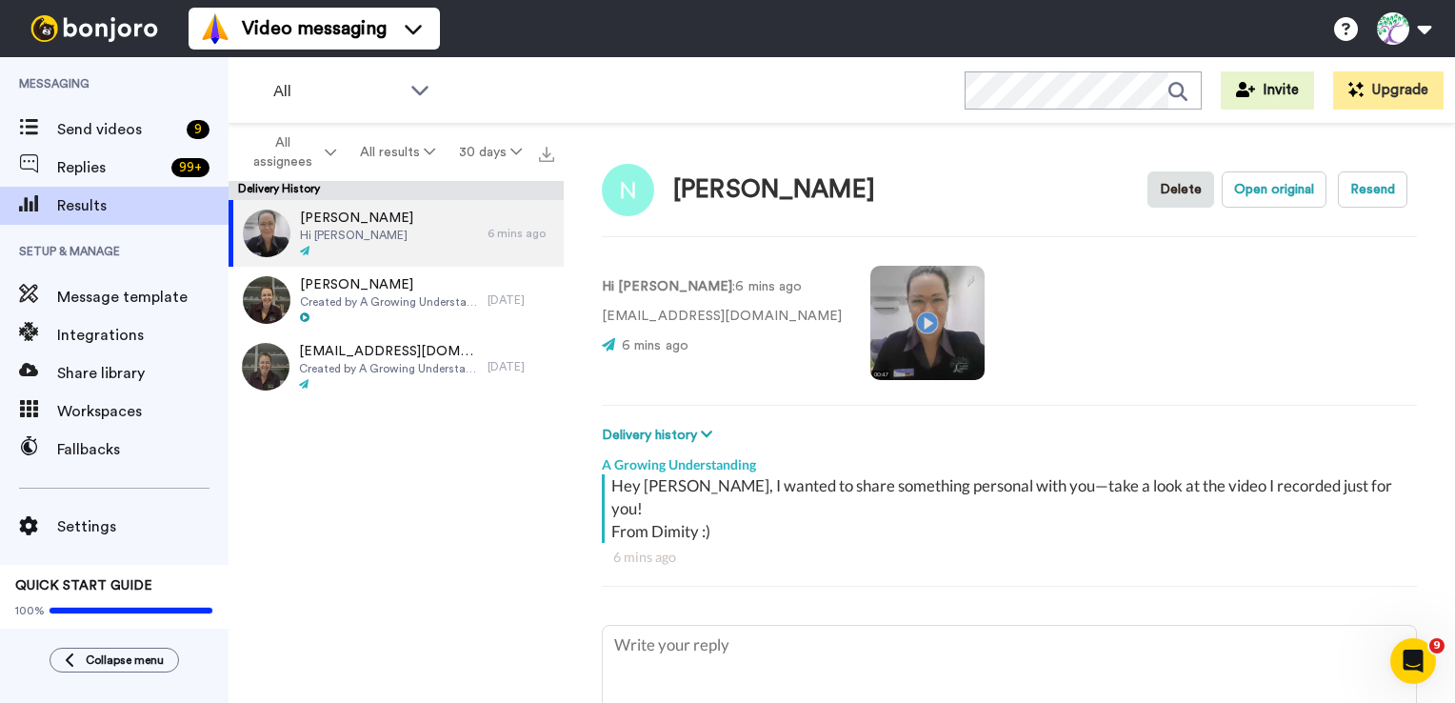
type textarea "x"
click at [1411, 32] on button at bounding box center [1403, 29] width 72 height 42
